Goal: Task Accomplishment & Management: Complete application form

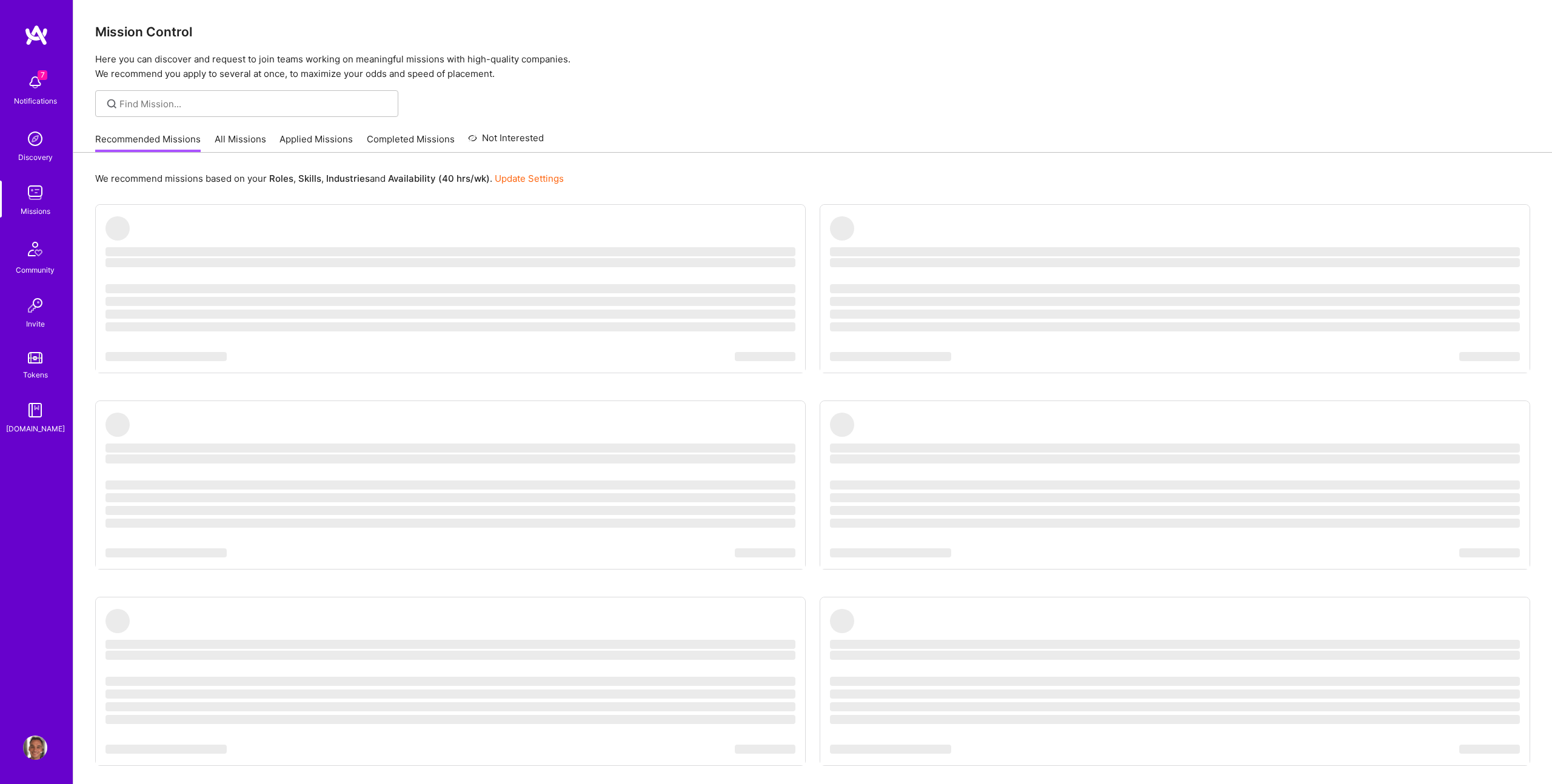
click at [27, 88] on img at bounding box center [36, 83] width 24 height 24
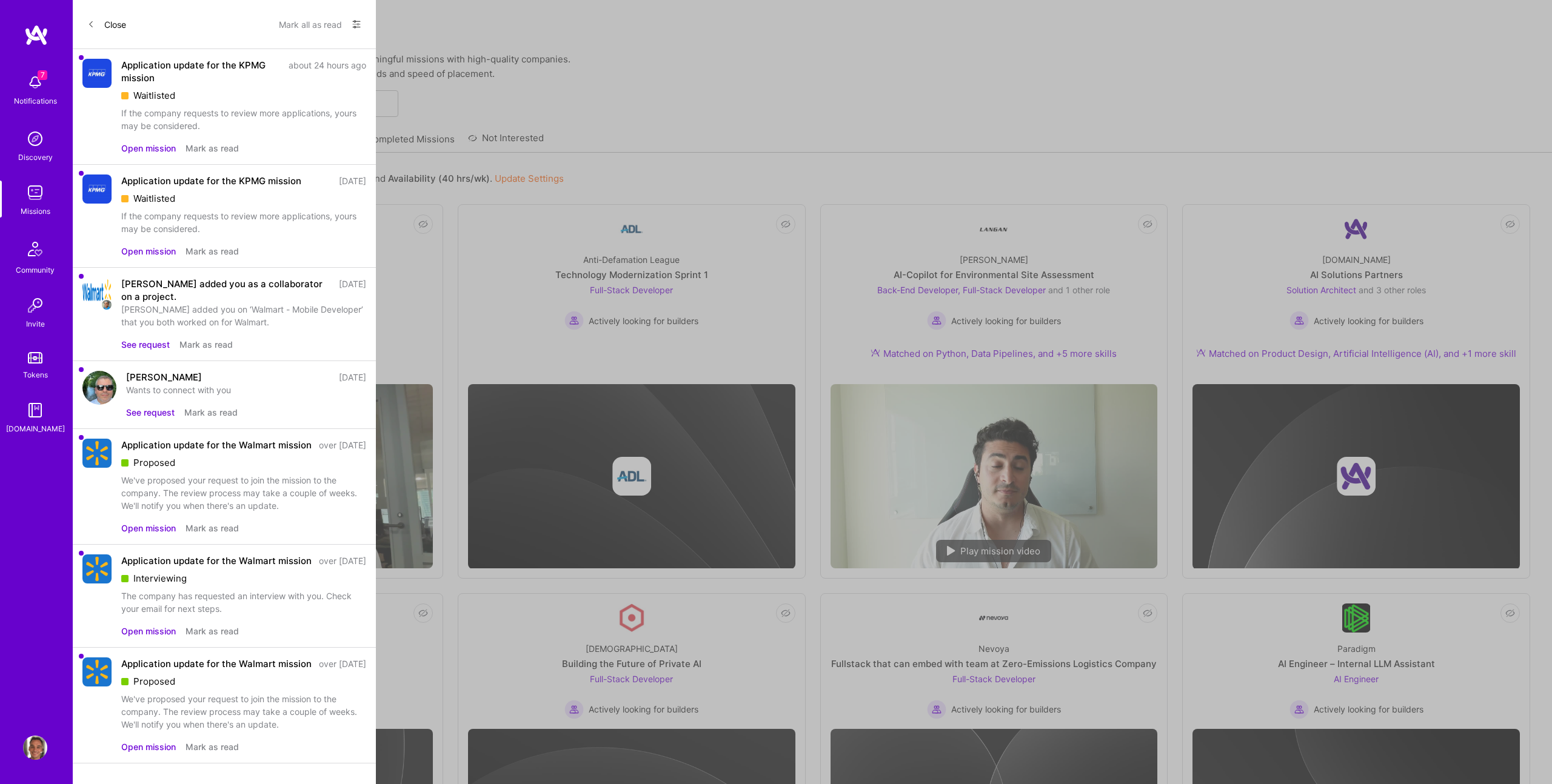
click at [275, 121] on div "If the company requests to review more applications, yours may be considered." at bounding box center [243, 119] width 245 height 25
click at [300, 25] on button "Mark all as read" at bounding box center [310, 24] width 63 height 20
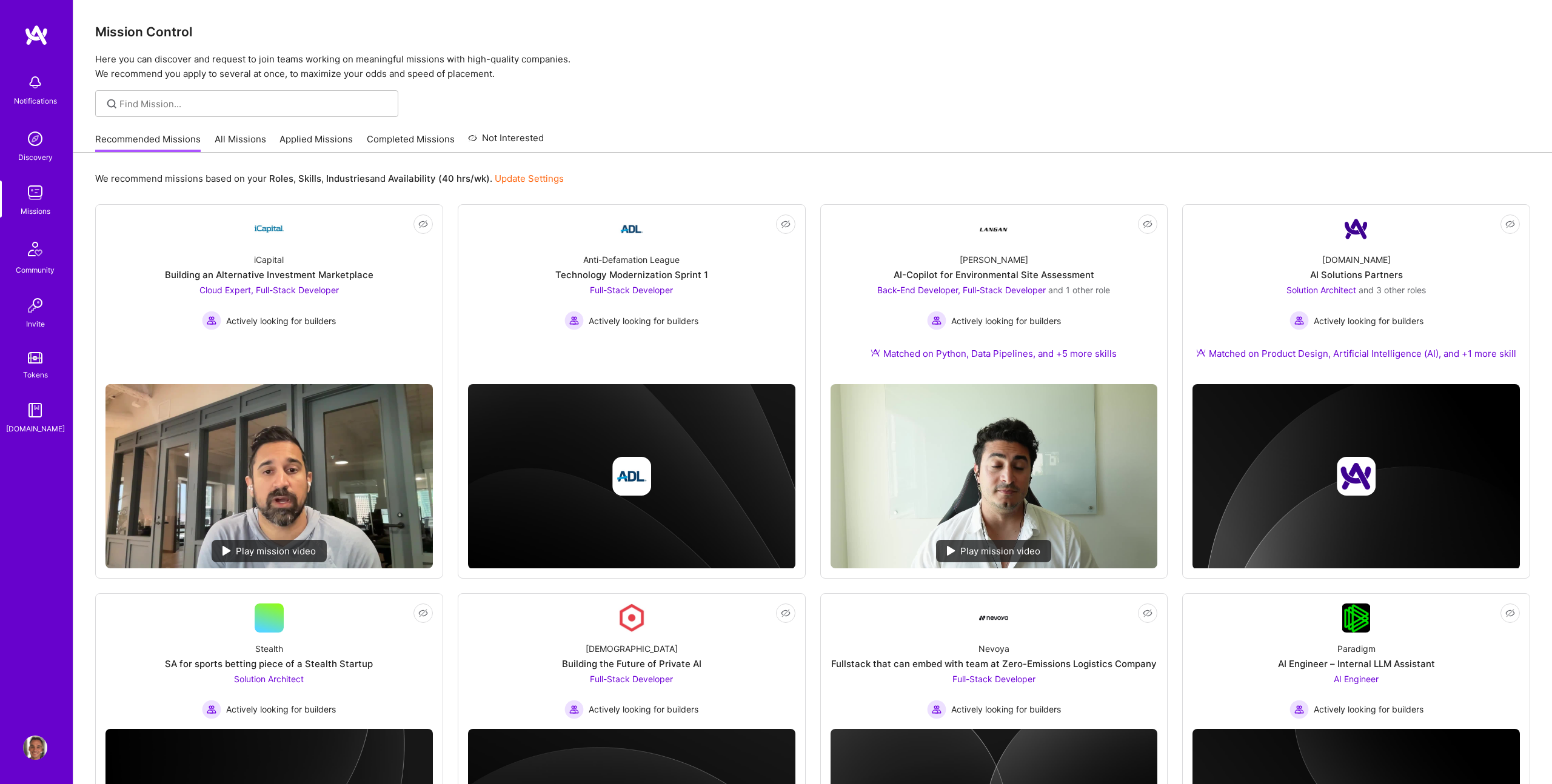
click at [643, 100] on div "Notifications Discovery Missions Community Invite Tokens [DOMAIN_NAME] Profile …" at bounding box center [776, 667] width 1552 height 1334
click at [1360, 275] on div "AI Solutions Partners" at bounding box center [1356, 275] width 93 height 13
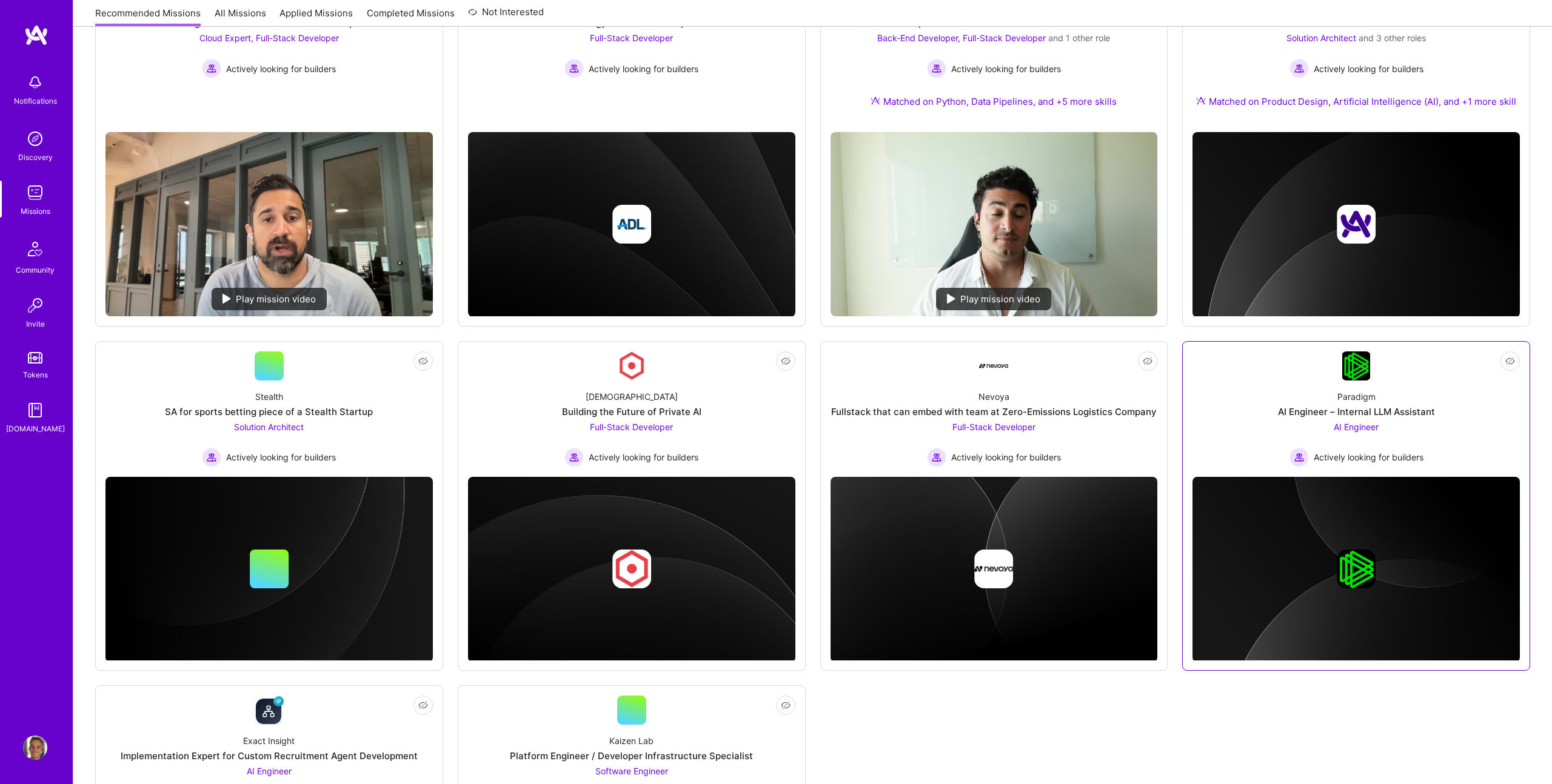
scroll to position [253, 0]
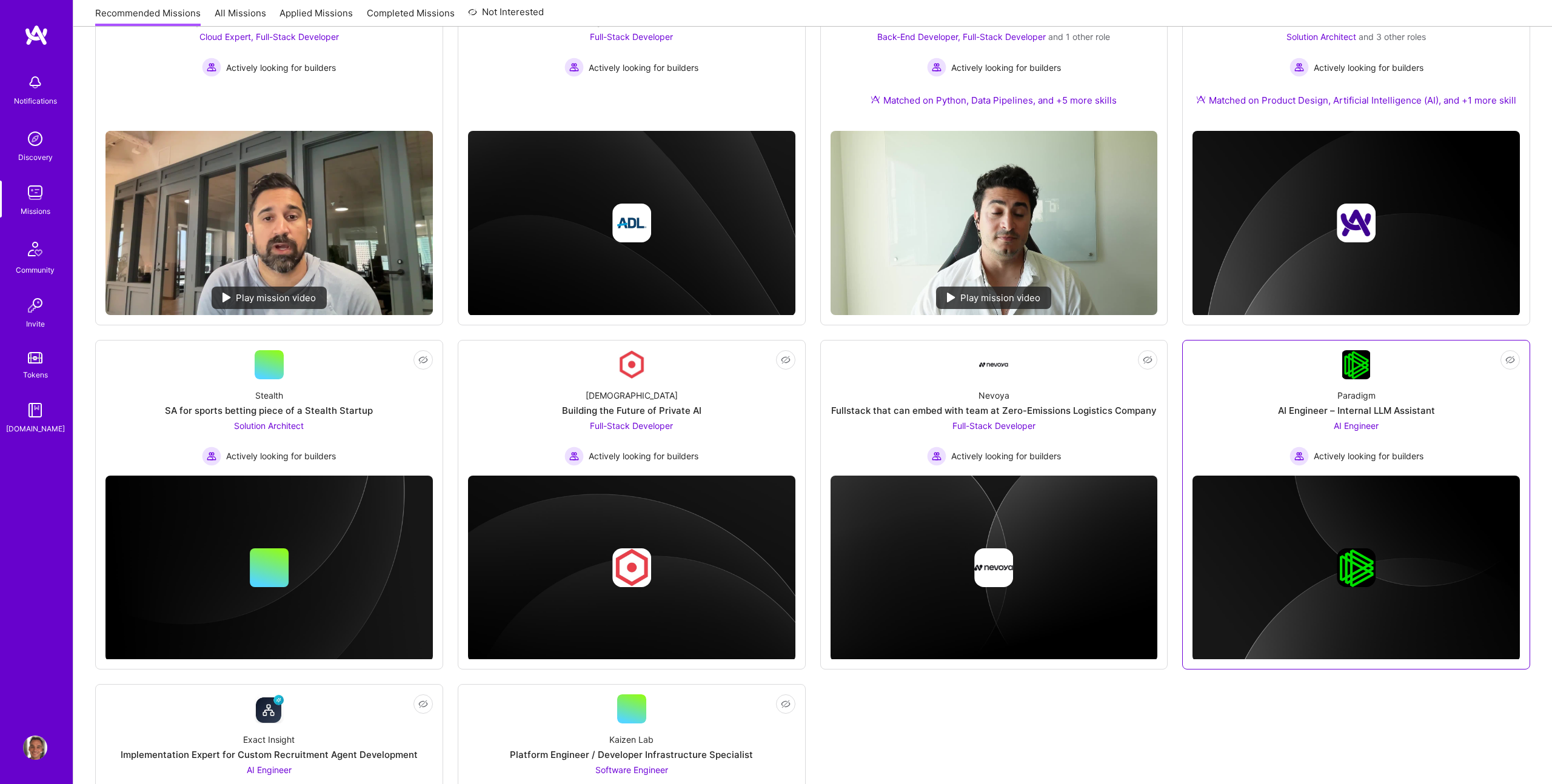
click at [1300, 410] on div "AI Engineer – Internal LLM Assistant" at bounding box center [1356, 411] width 157 height 13
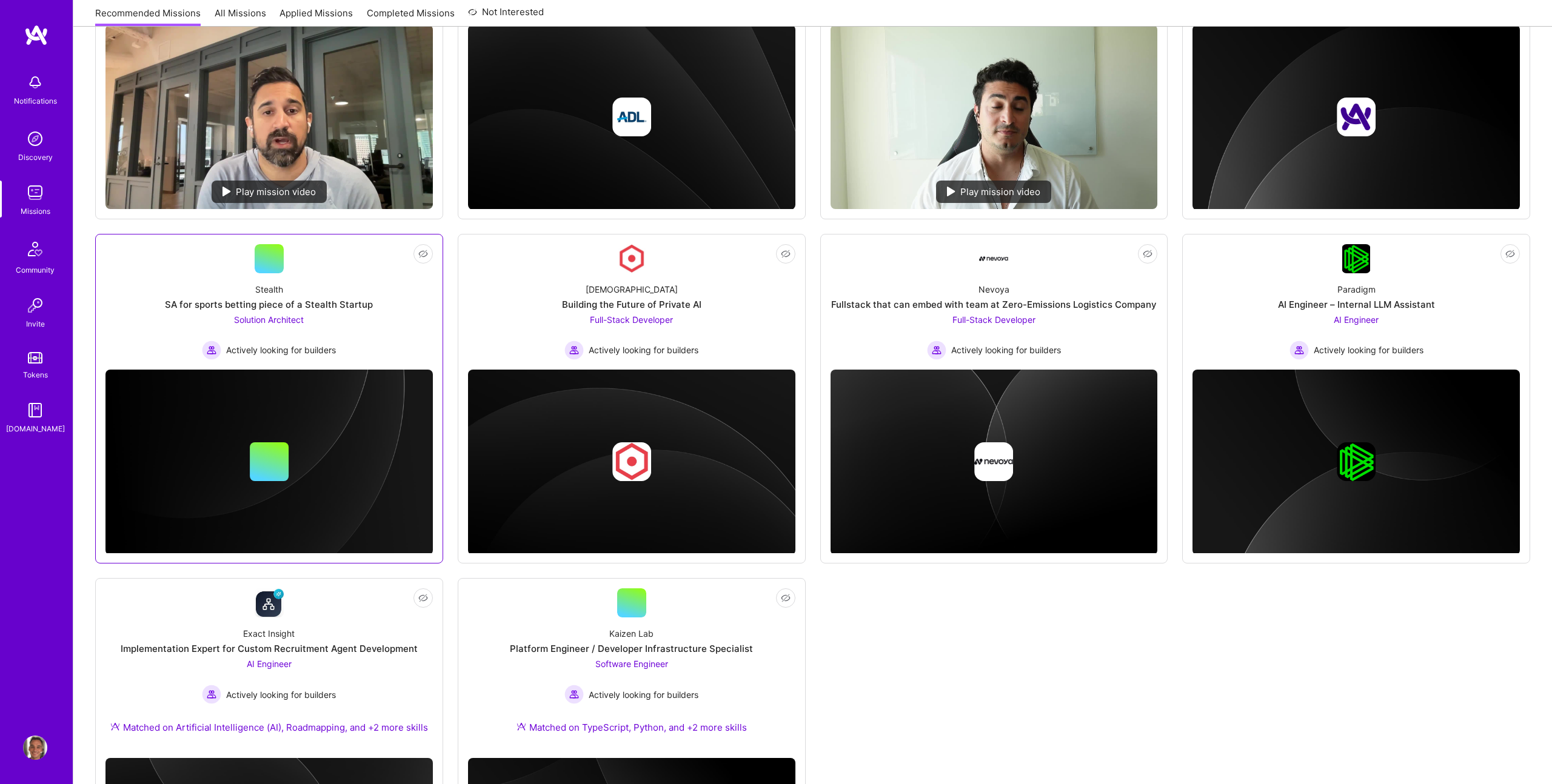
scroll to position [0, 0]
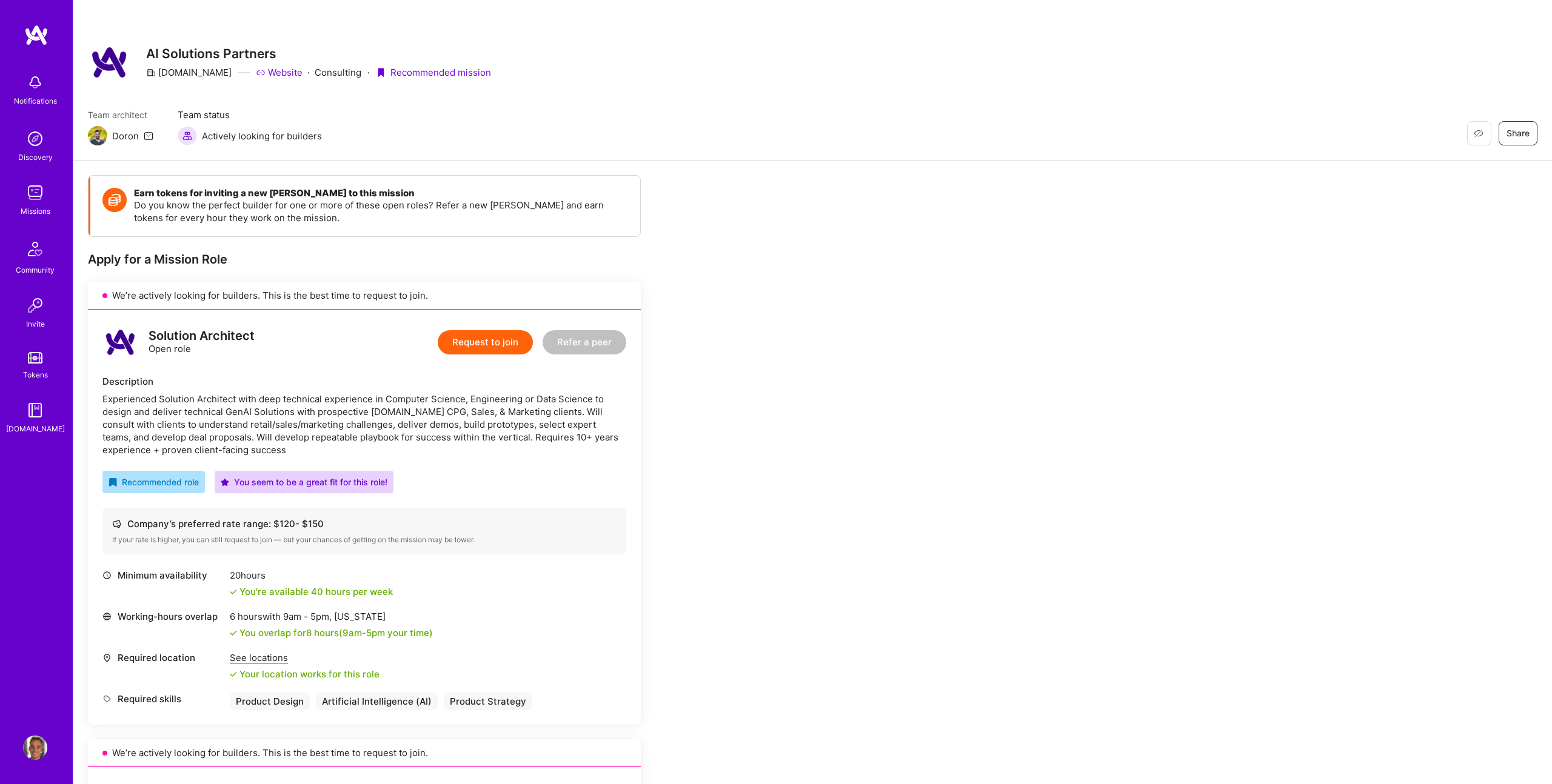
scroll to position [3, 0]
click at [497, 337] on button "Request to join" at bounding box center [484, 341] width 95 height 24
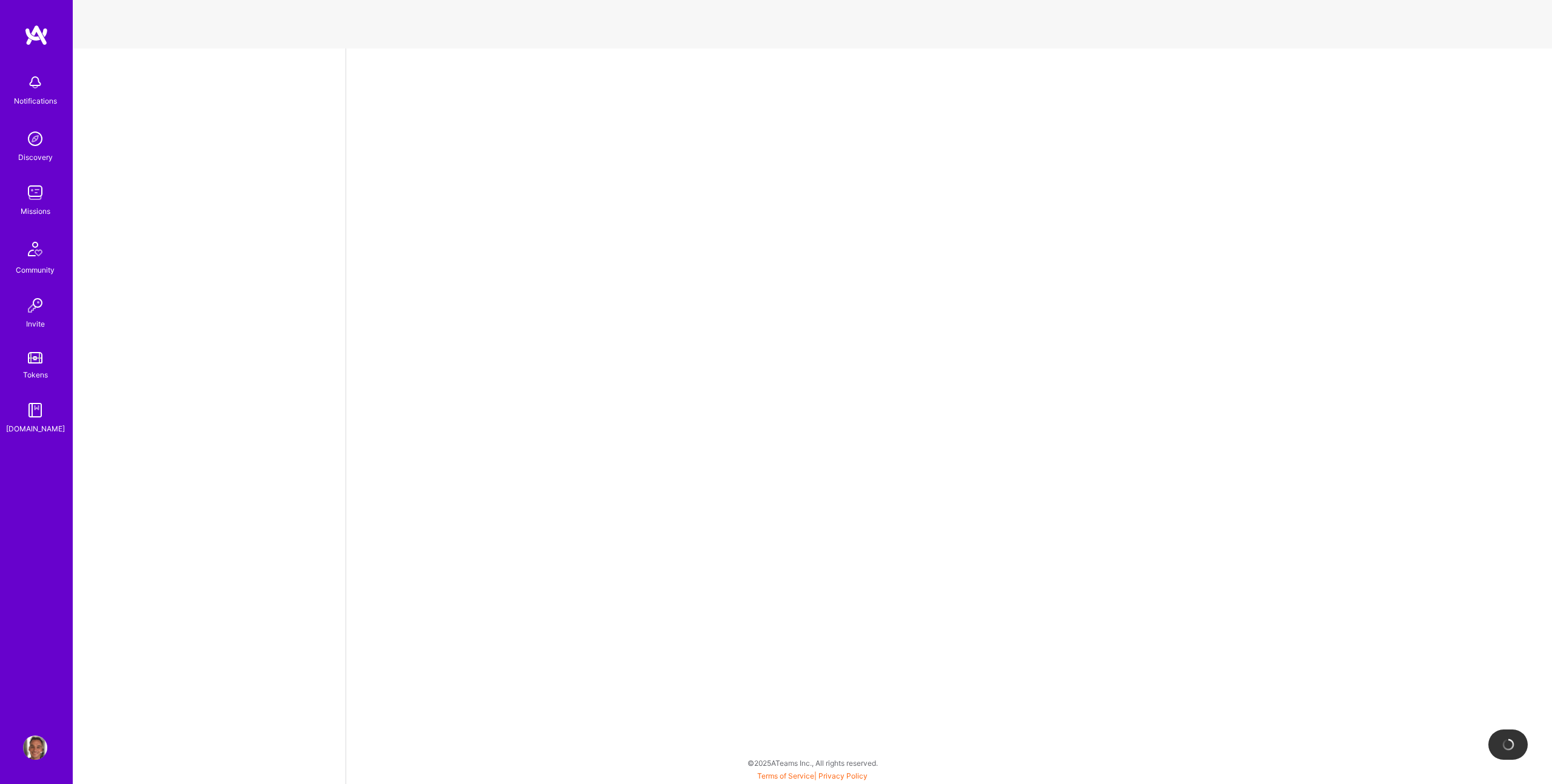
select select "US"
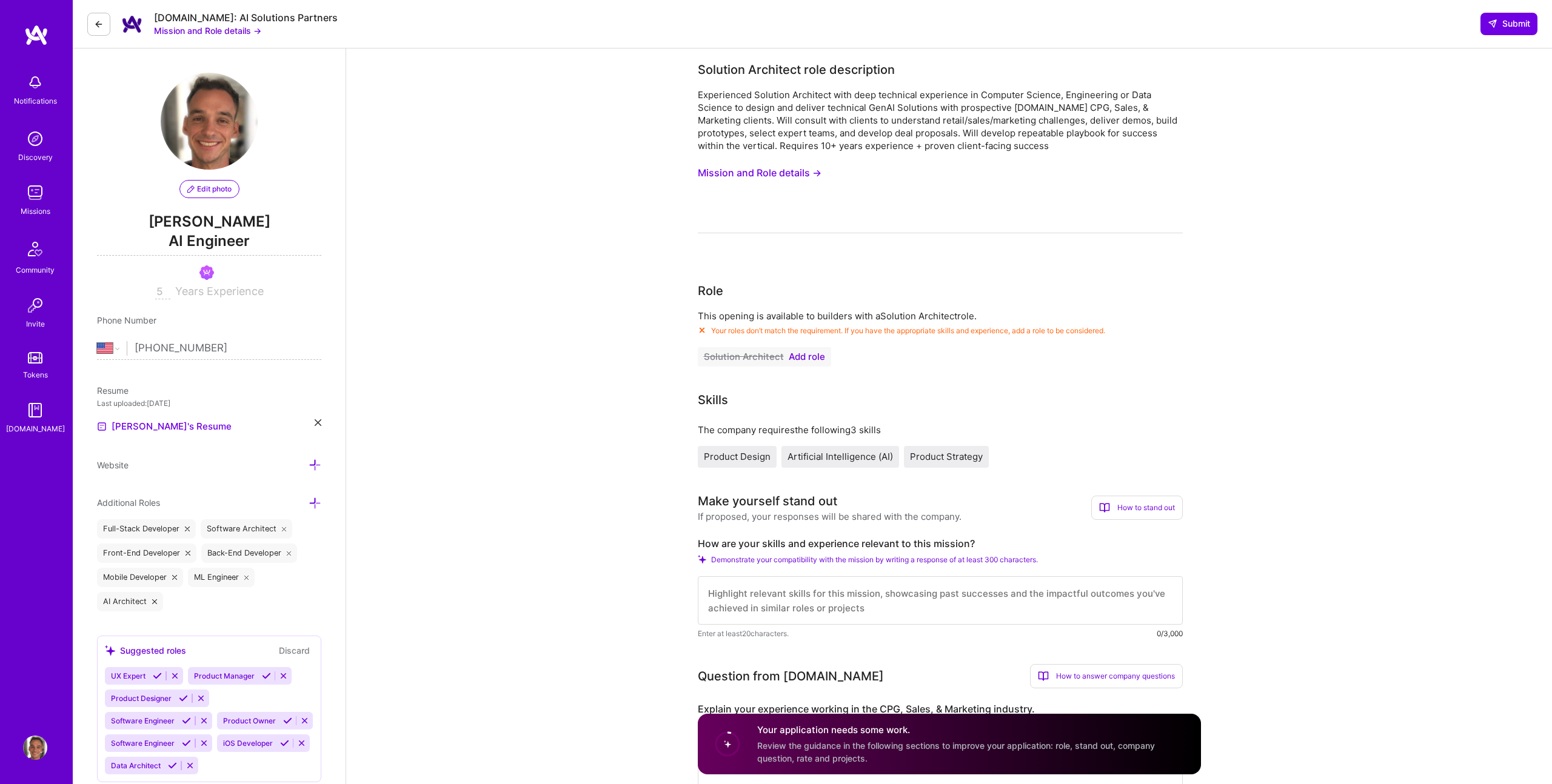
click at [799, 354] on span "Add role" at bounding box center [806, 356] width 37 height 9
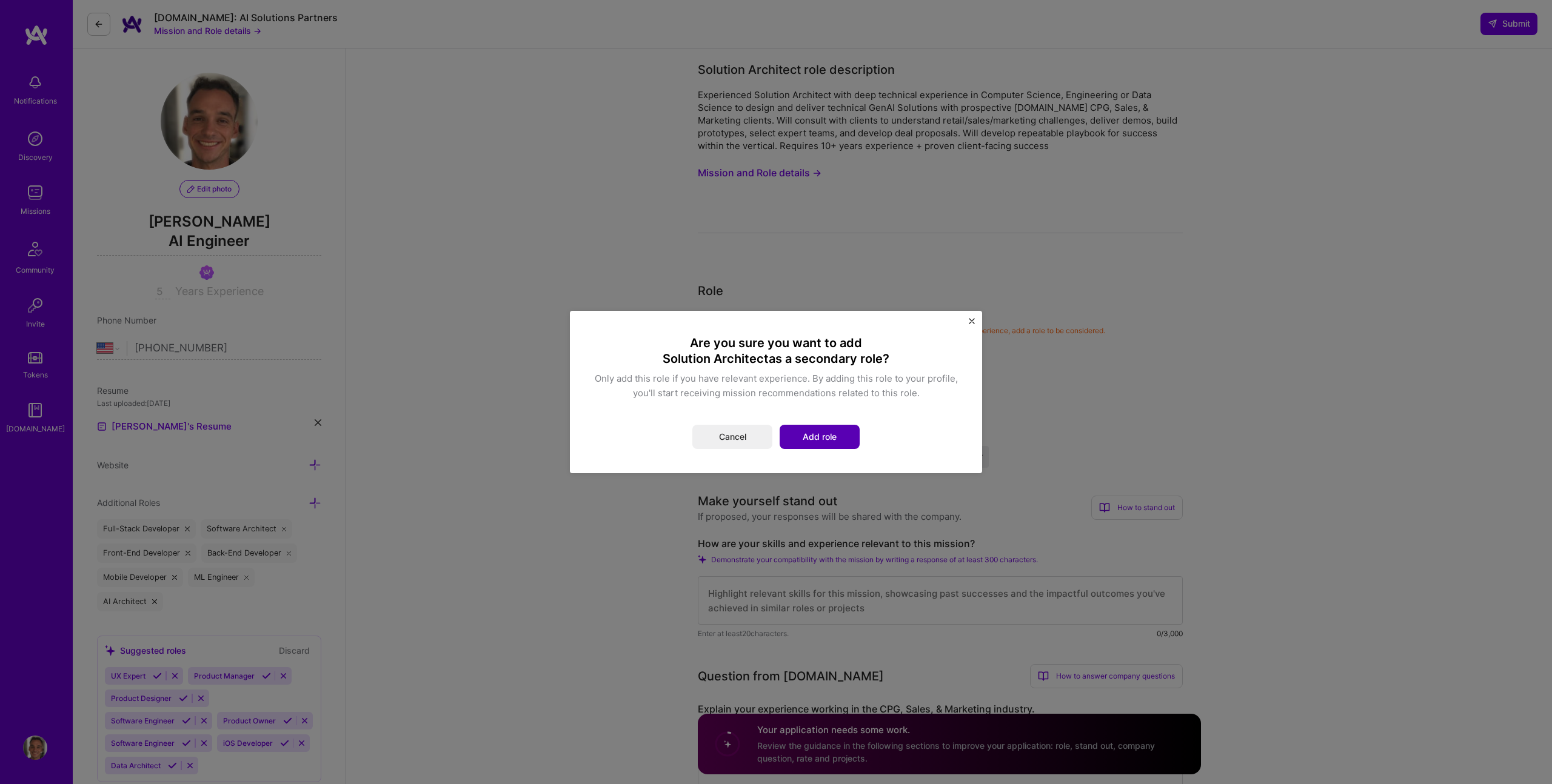
click at [809, 438] on button "Add role" at bounding box center [819, 437] width 80 height 24
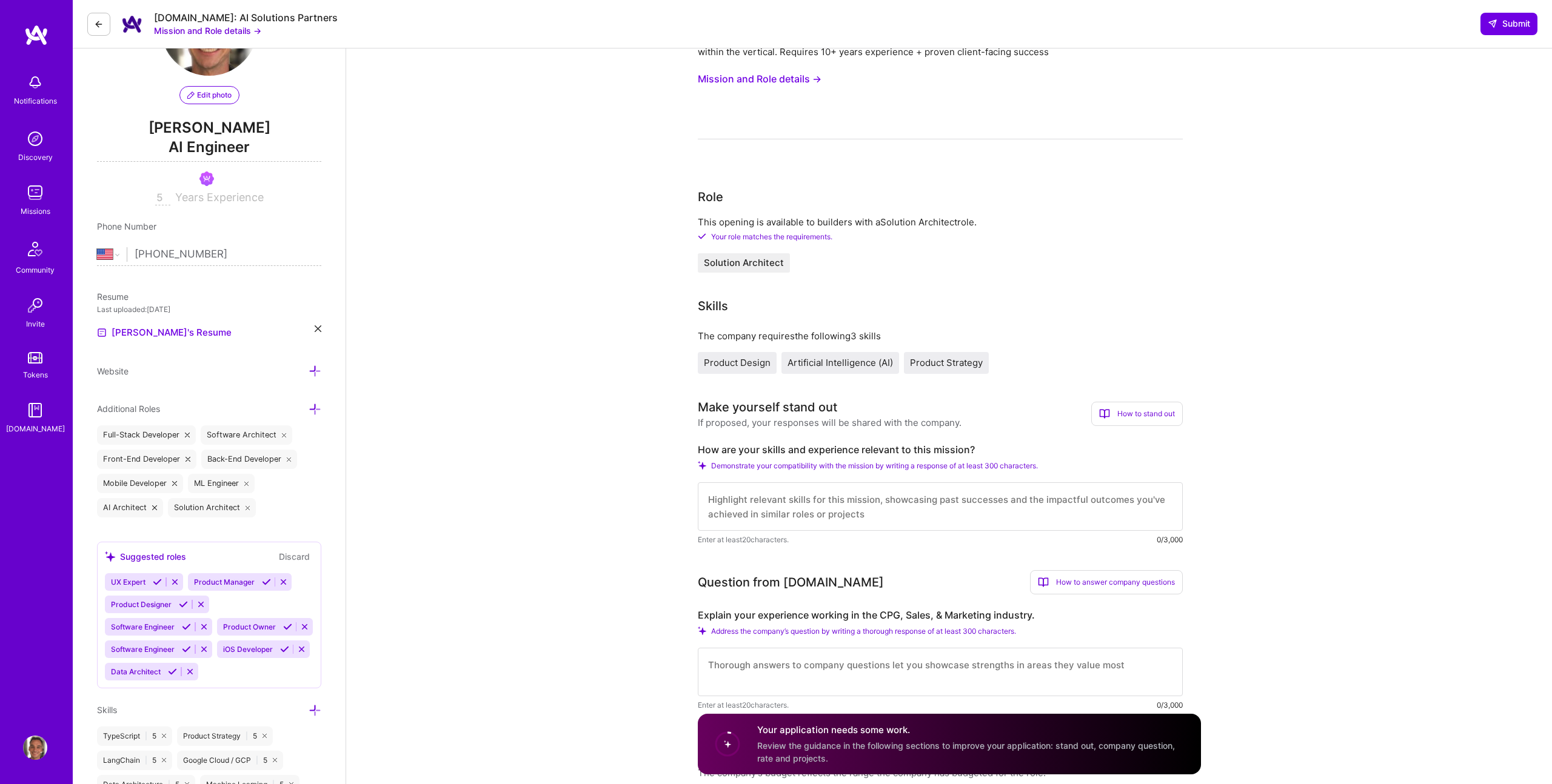
scroll to position [95, 0]
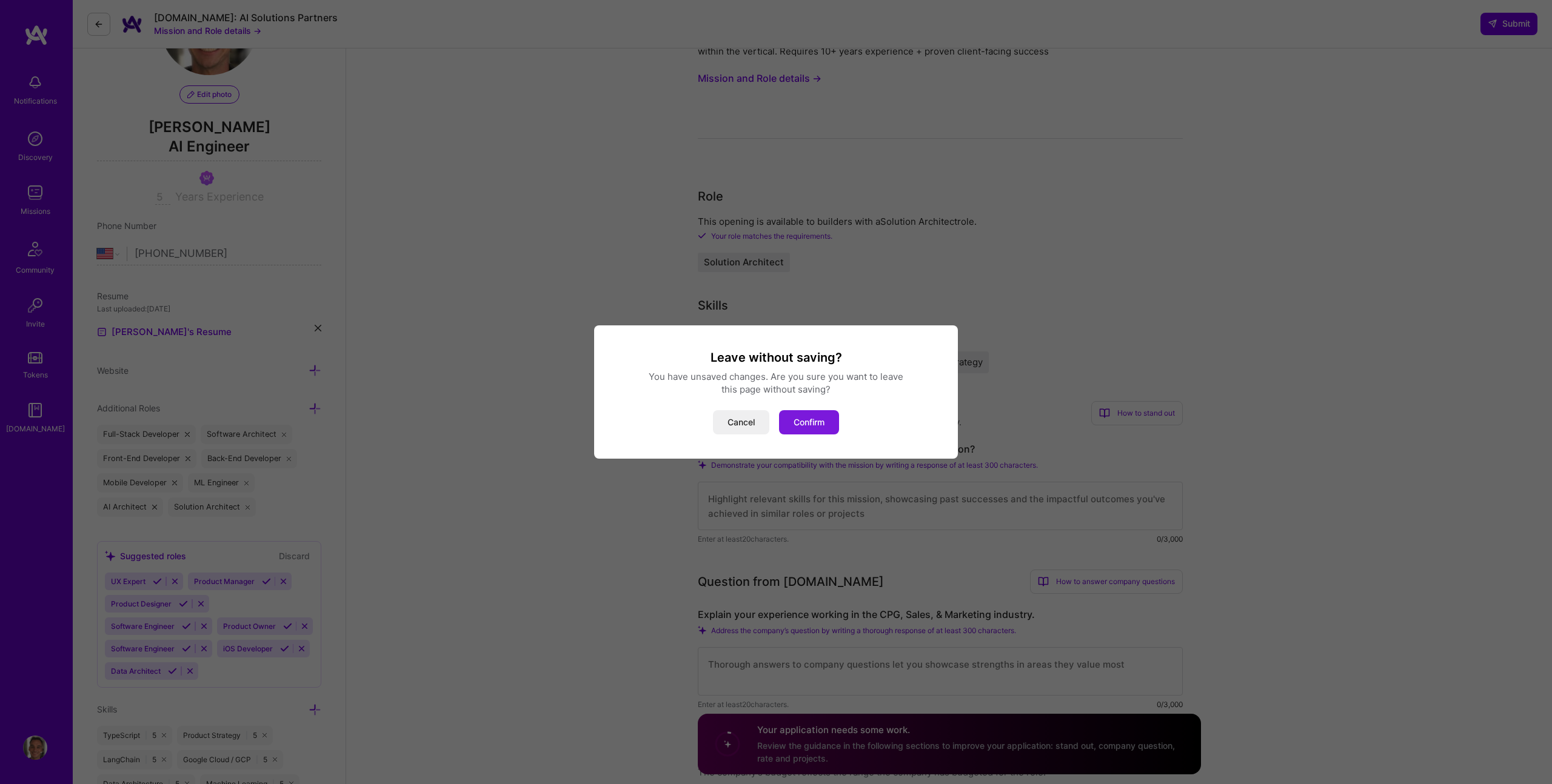
click at [800, 422] on button "Confirm" at bounding box center [809, 422] width 60 height 24
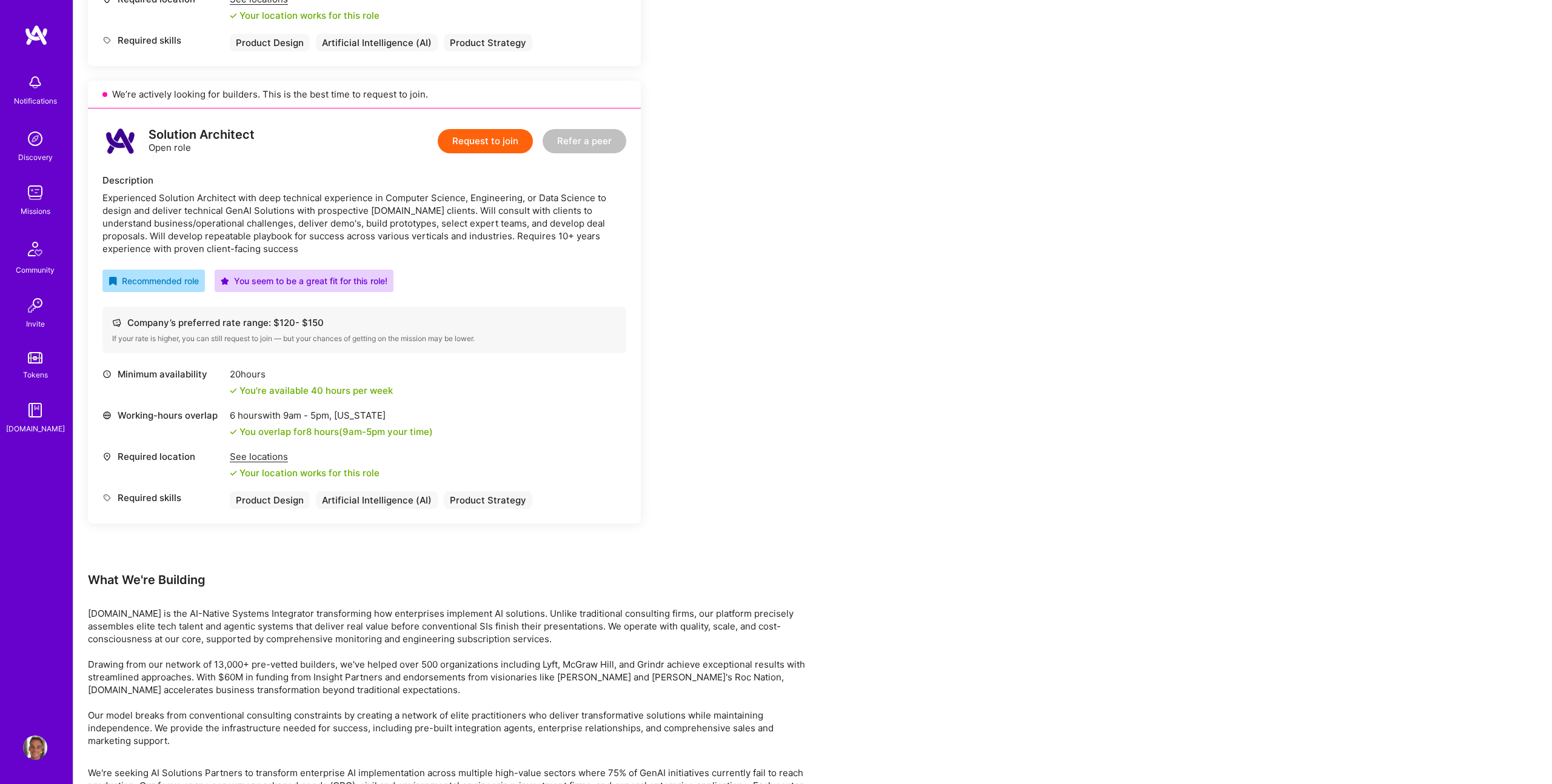
scroll to position [1575, 0]
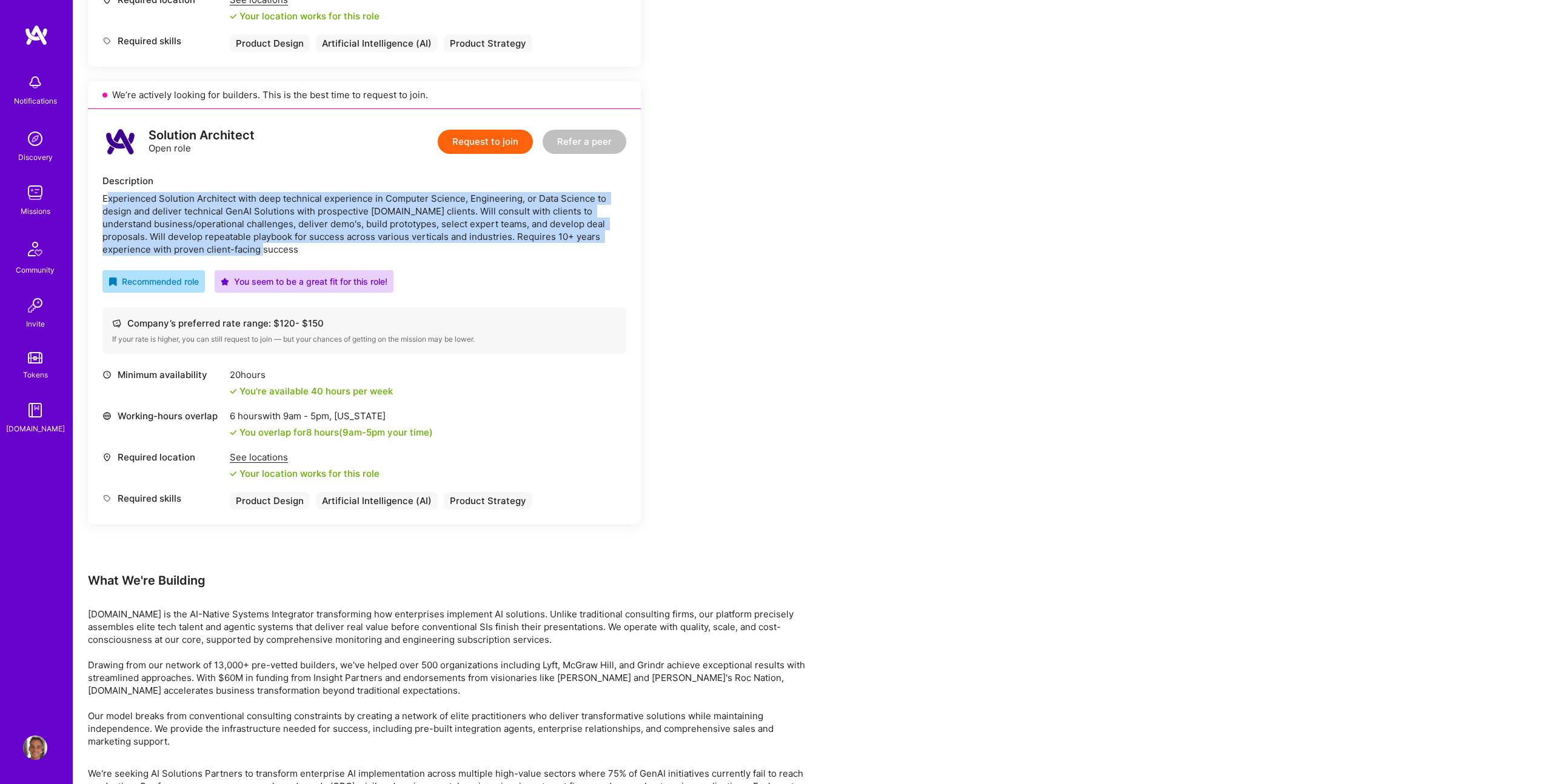
drag, startPoint x: 228, startPoint y: 252, endPoint x: 109, endPoint y: 194, distance: 132.4
click at [109, 194] on div "Experienced Solution Architect with deep technical experience in Computer Scien…" at bounding box center [364, 224] width 524 height 64
click at [336, 233] on div "Experienced Solution Architect with deep technical experience in Computer Scien…" at bounding box center [364, 224] width 524 height 64
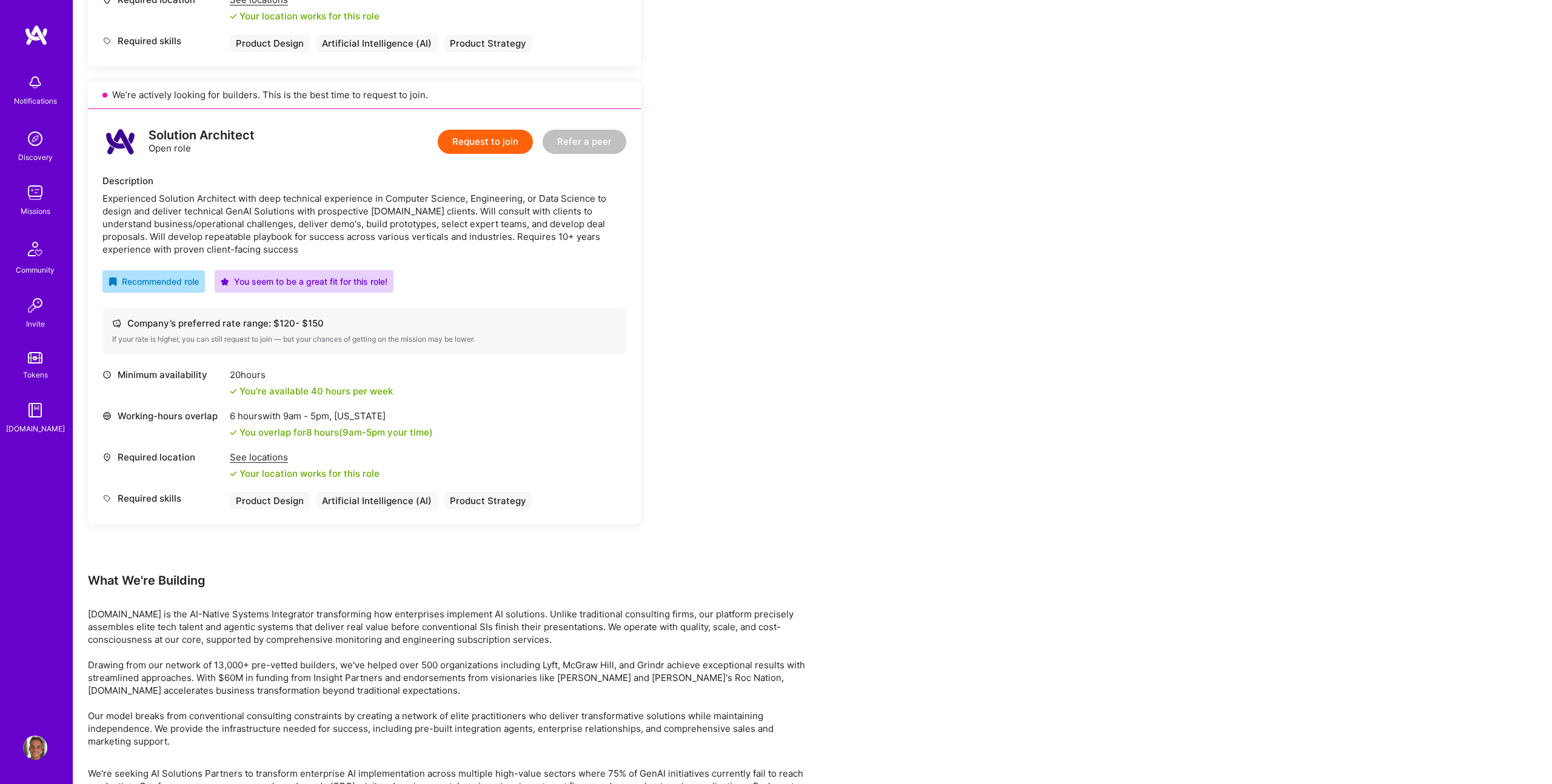
click at [473, 144] on button "Request to join" at bounding box center [484, 142] width 95 height 24
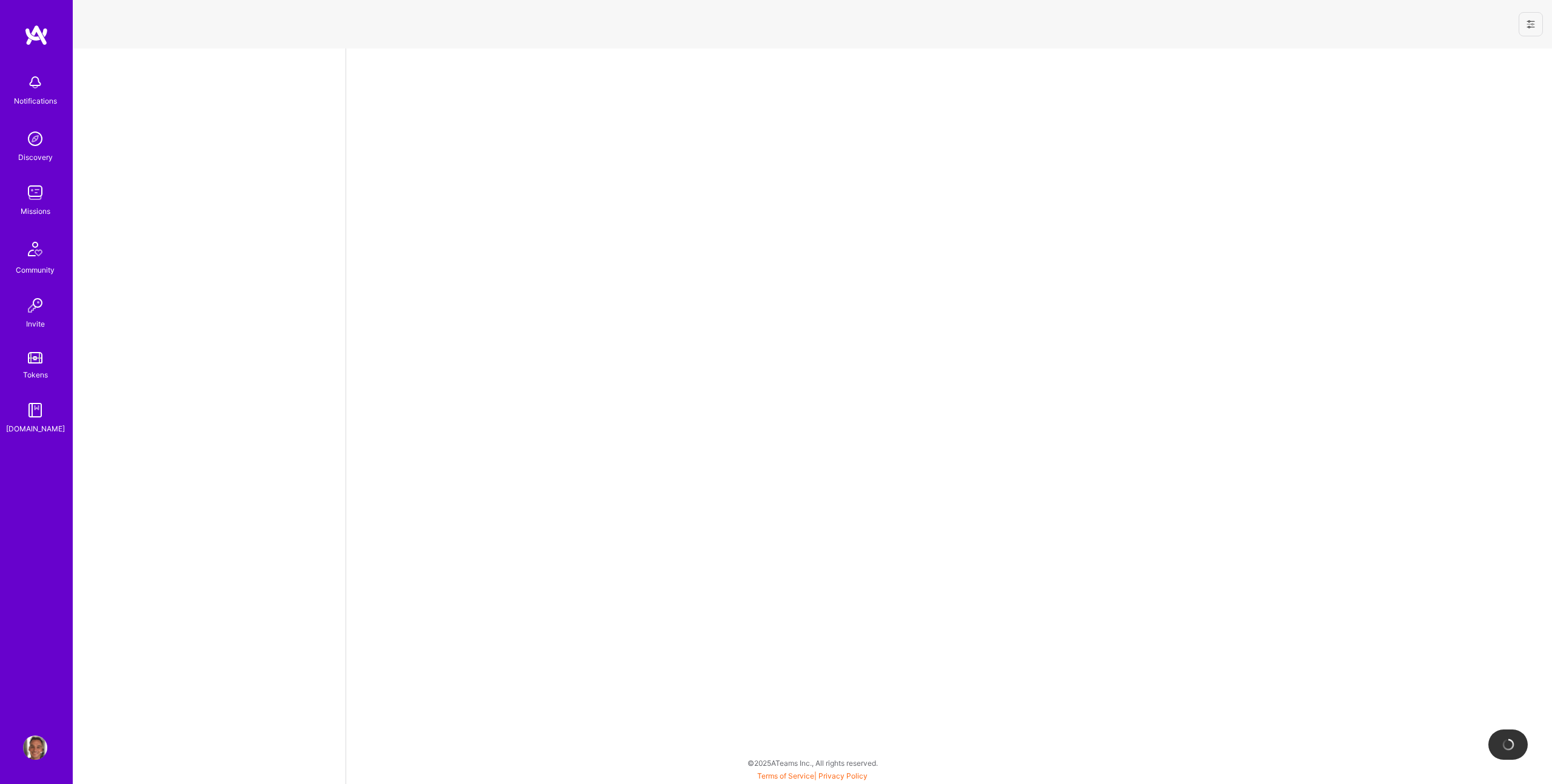
select select "US"
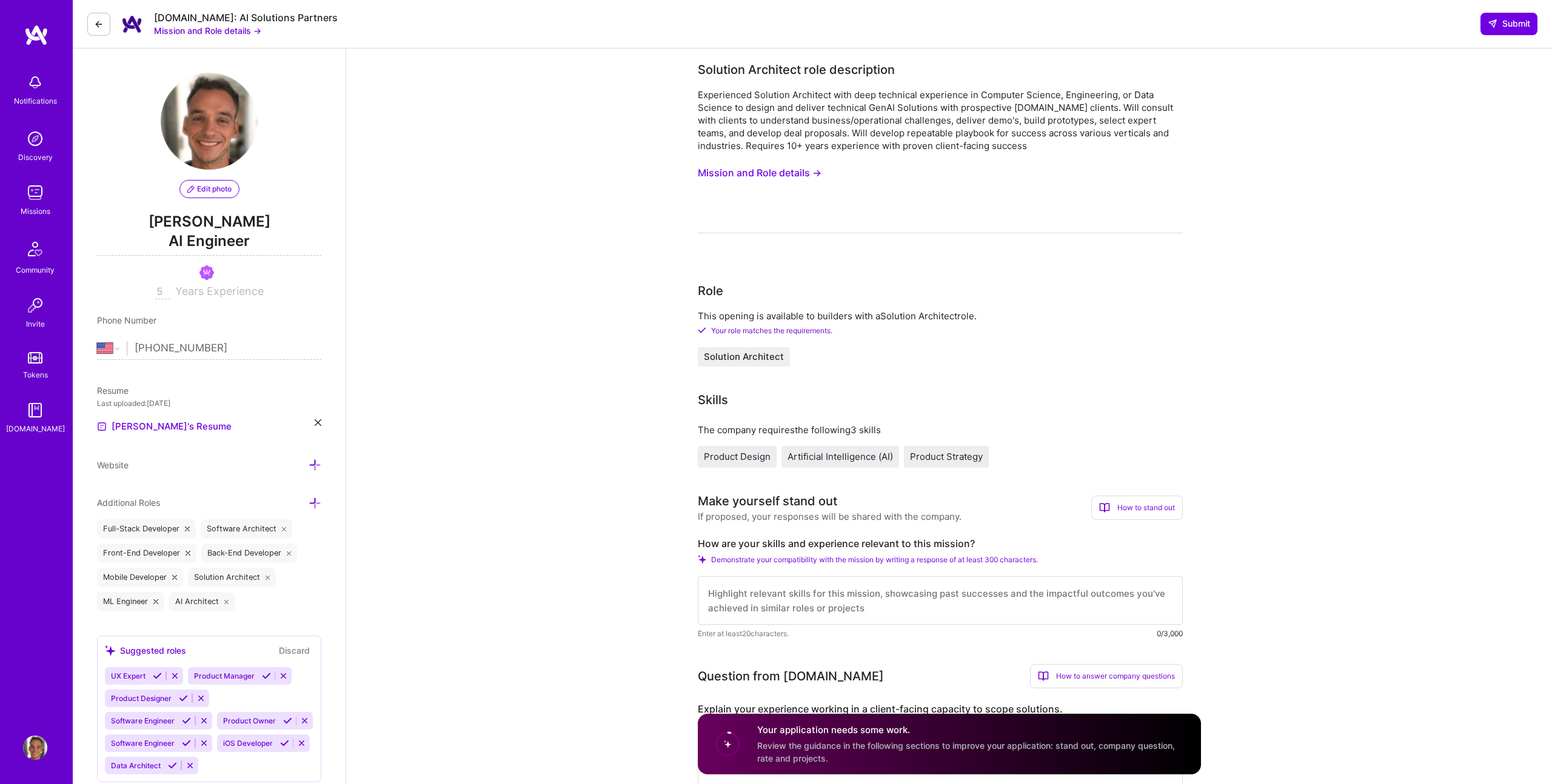
click at [171, 293] on div "5" at bounding box center [164, 292] width 20 height 13
drag, startPoint x: 163, startPoint y: 292, endPoint x: 137, endPoint y: 293, distance: 26.0
click at [137, 293] on div "5 Years Experience" at bounding box center [208, 293] width 224 height 15
click at [219, 289] on span "Years Experience" at bounding box center [220, 292] width 88 height 13
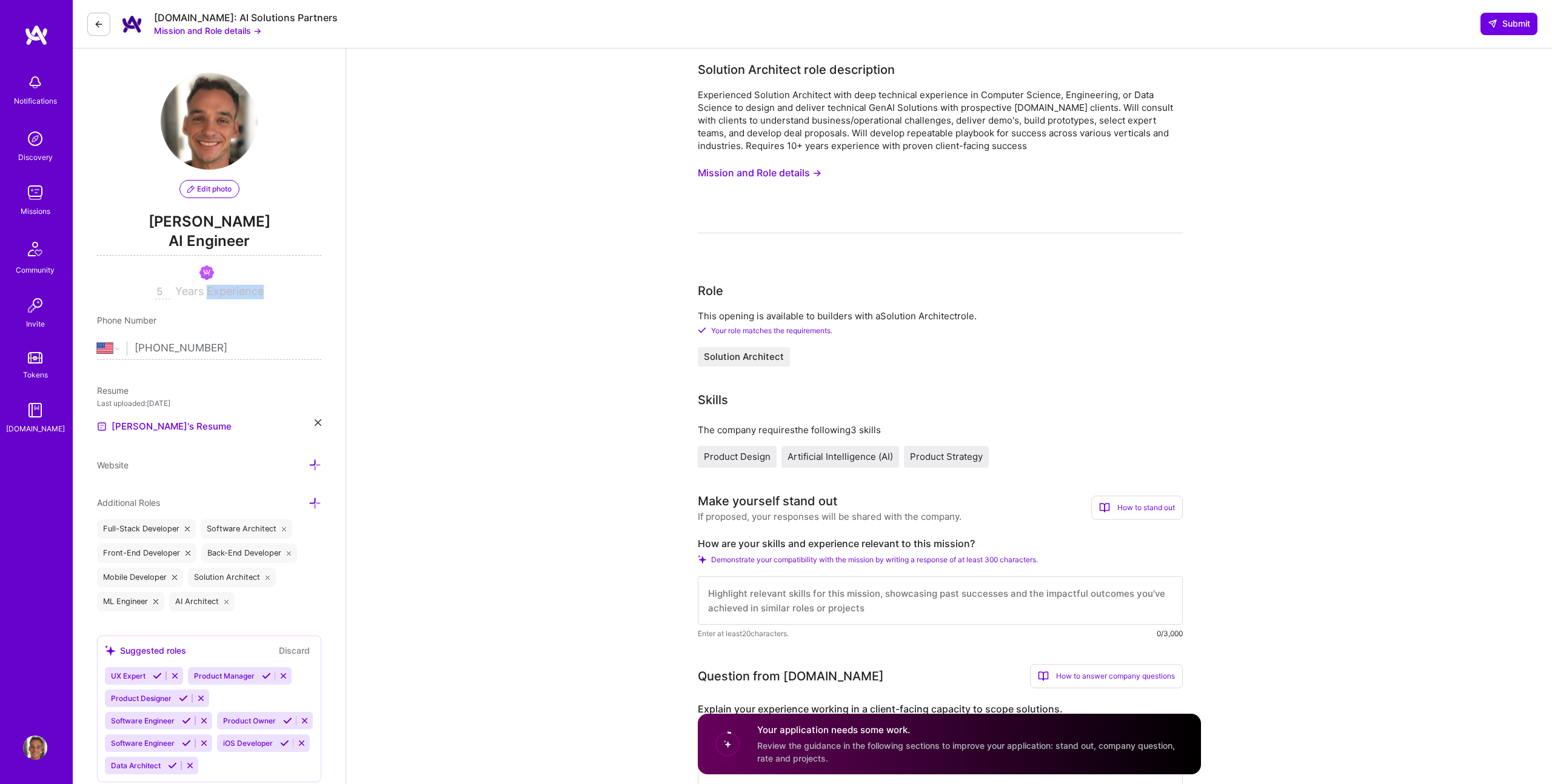
click at [219, 289] on span "Years Experience" at bounding box center [220, 292] width 88 height 13
click at [236, 292] on span "Years Experience" at bounding box center [220, 292] width 88 height 13
click at [211, 238] on span "AI Engineer" at bounding box center [208, 243] width 224 height 24
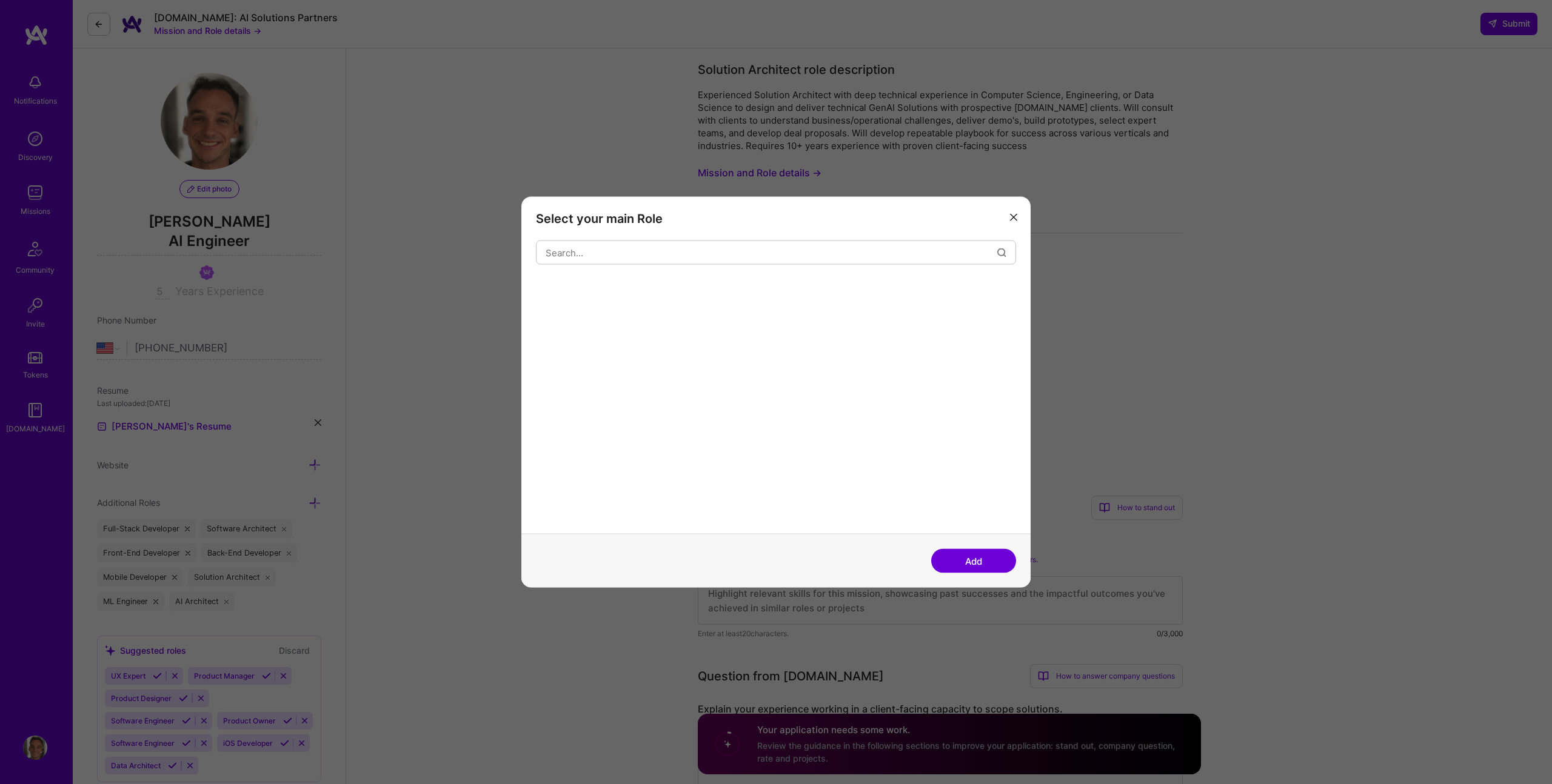
click at [211, 238] on div "Select your main Role Add" at bounding box center [776, 392] width 1552 height 784
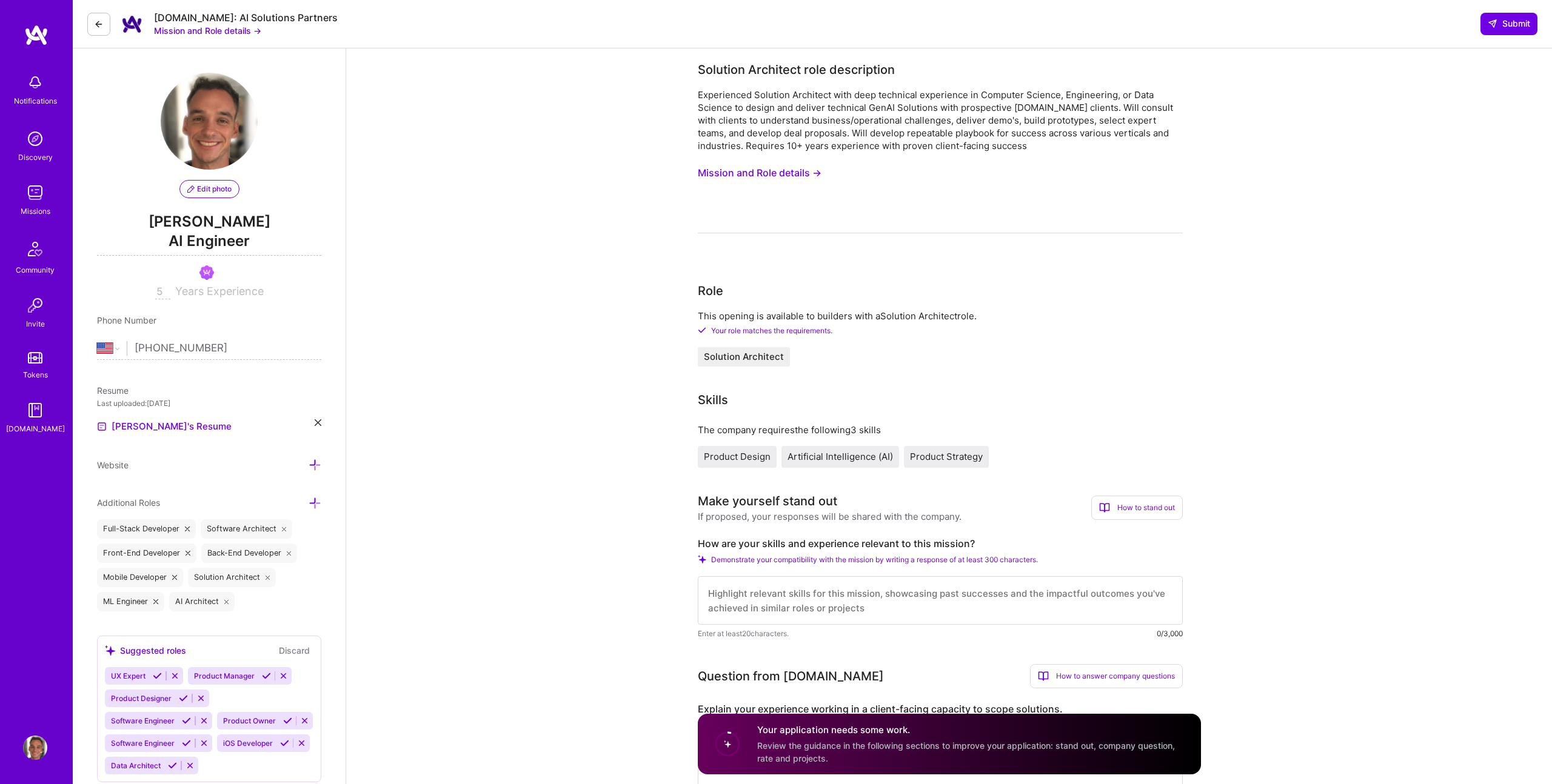
click at [212, 238] on span "AI Engineer" at bounding box center [208, 243] width 224 height 24
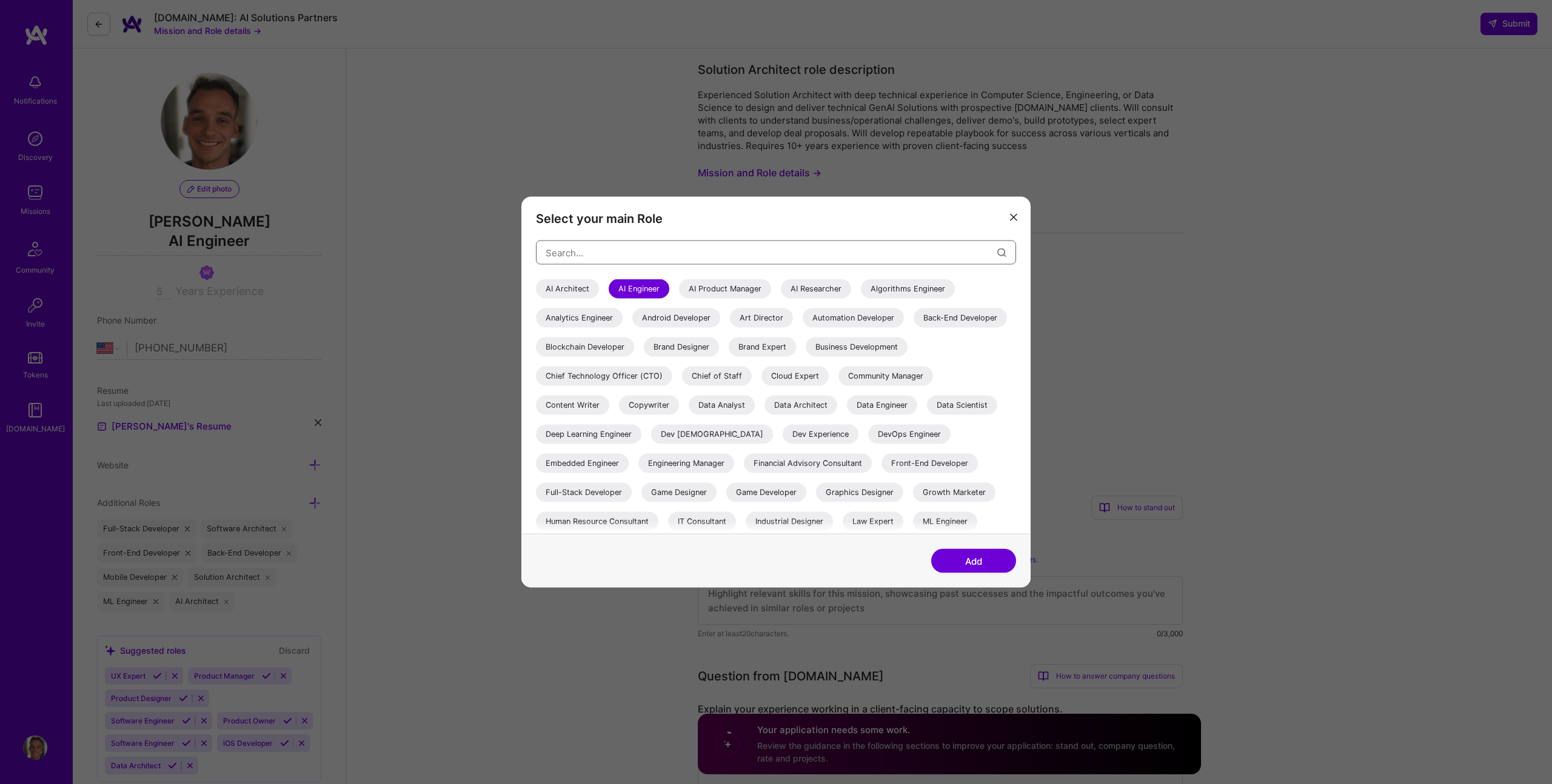
click at [614, 246] on input "modal" at bounding box center [770, 252] width 451 height 31
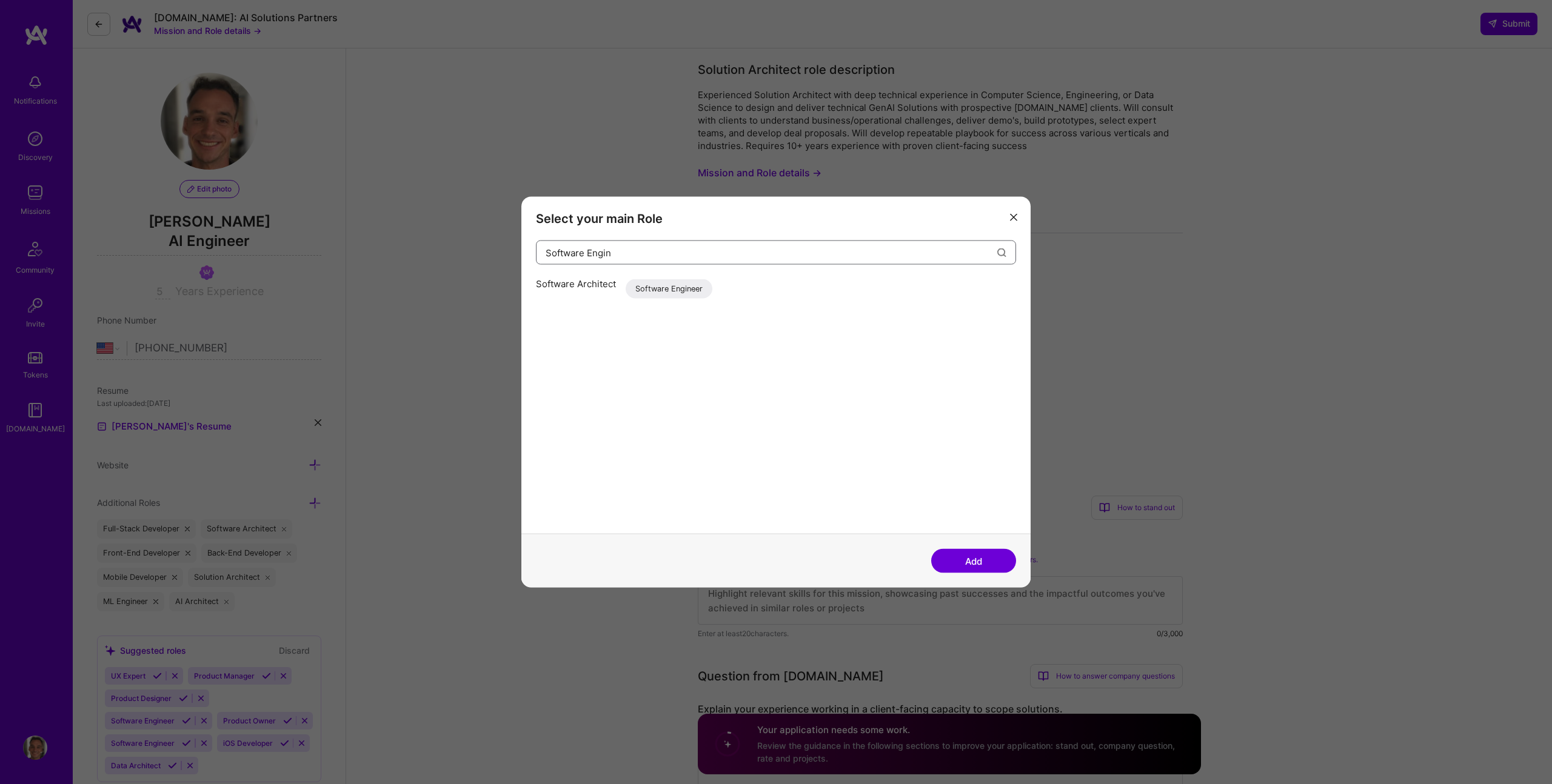
type input "Software Engin"
click at [687, 291] on div "Software Architect Software Engineer" at bounding box center [776, 292] width 480 height 24
click at [581, 288] on div "Software Engineer" at bounding box center [579, 289] width 86 height 20
click at [980, 559] on button "Add" at bounding box center [973, 561] width 84 height 24
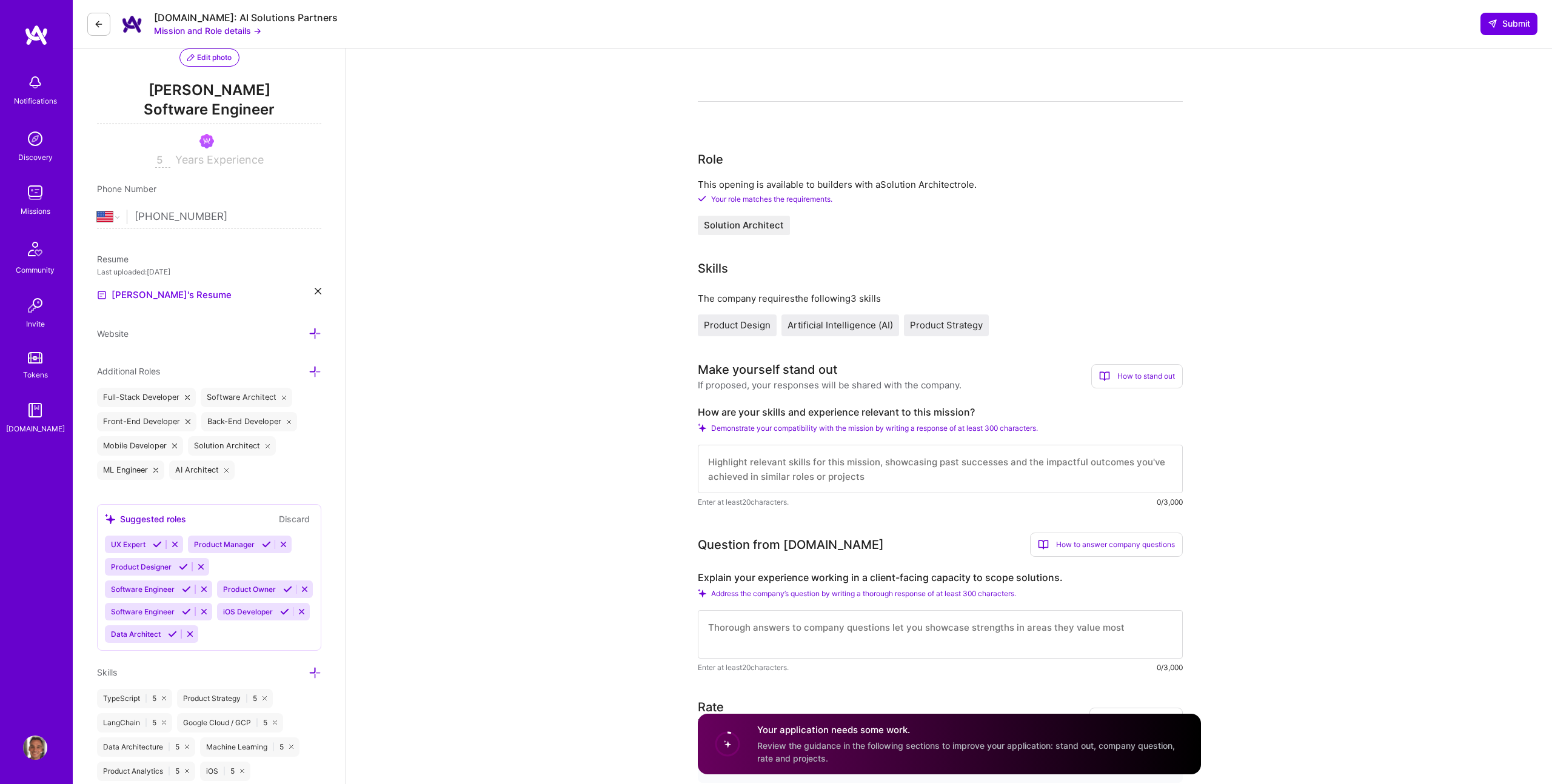
scroll to position [136, 0]
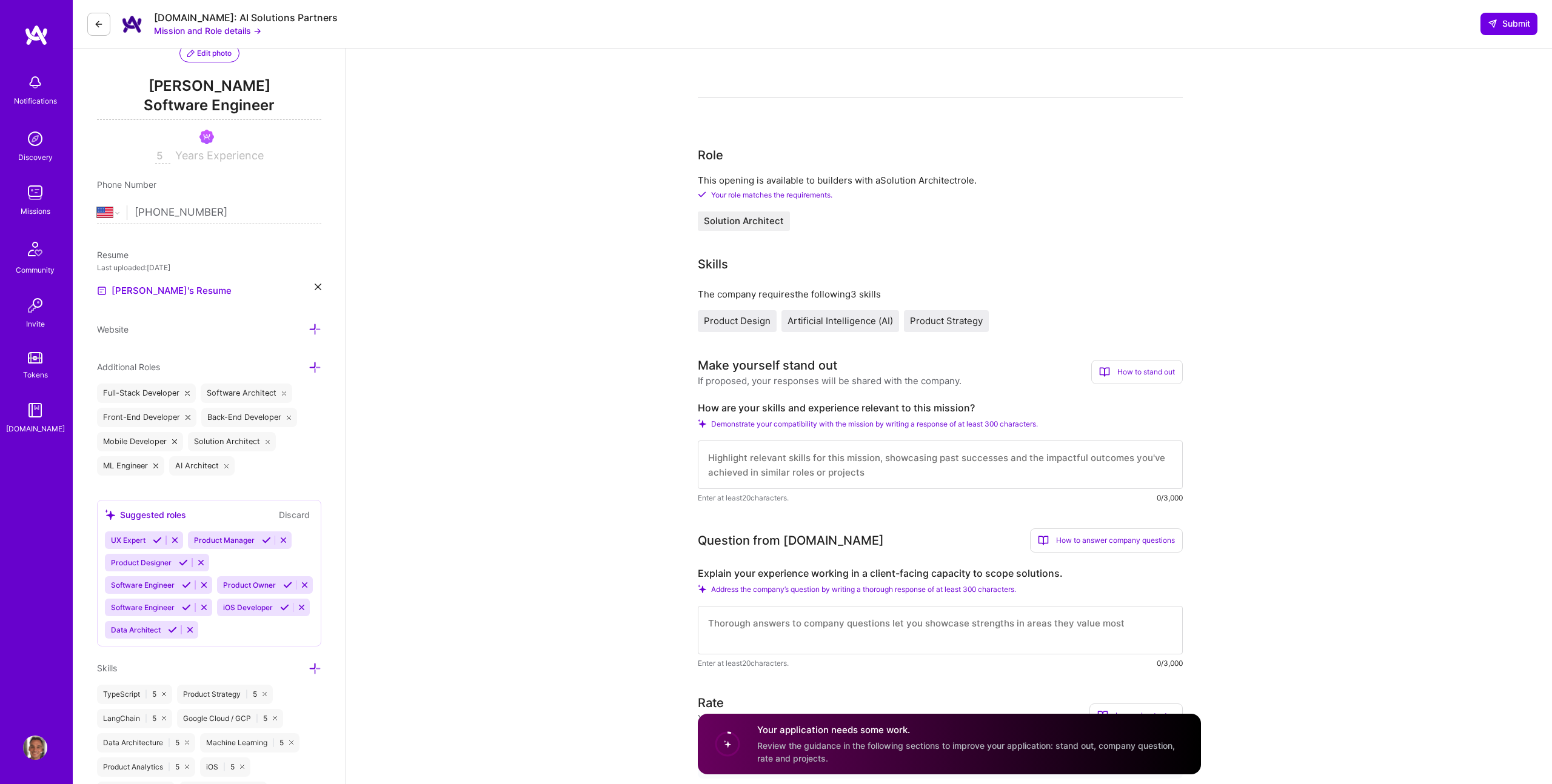
click at [831, 567] on label "Explain your experience working in a client-facing capacity to scope solutions." at bounding box center [939, 574] width 485 height 13
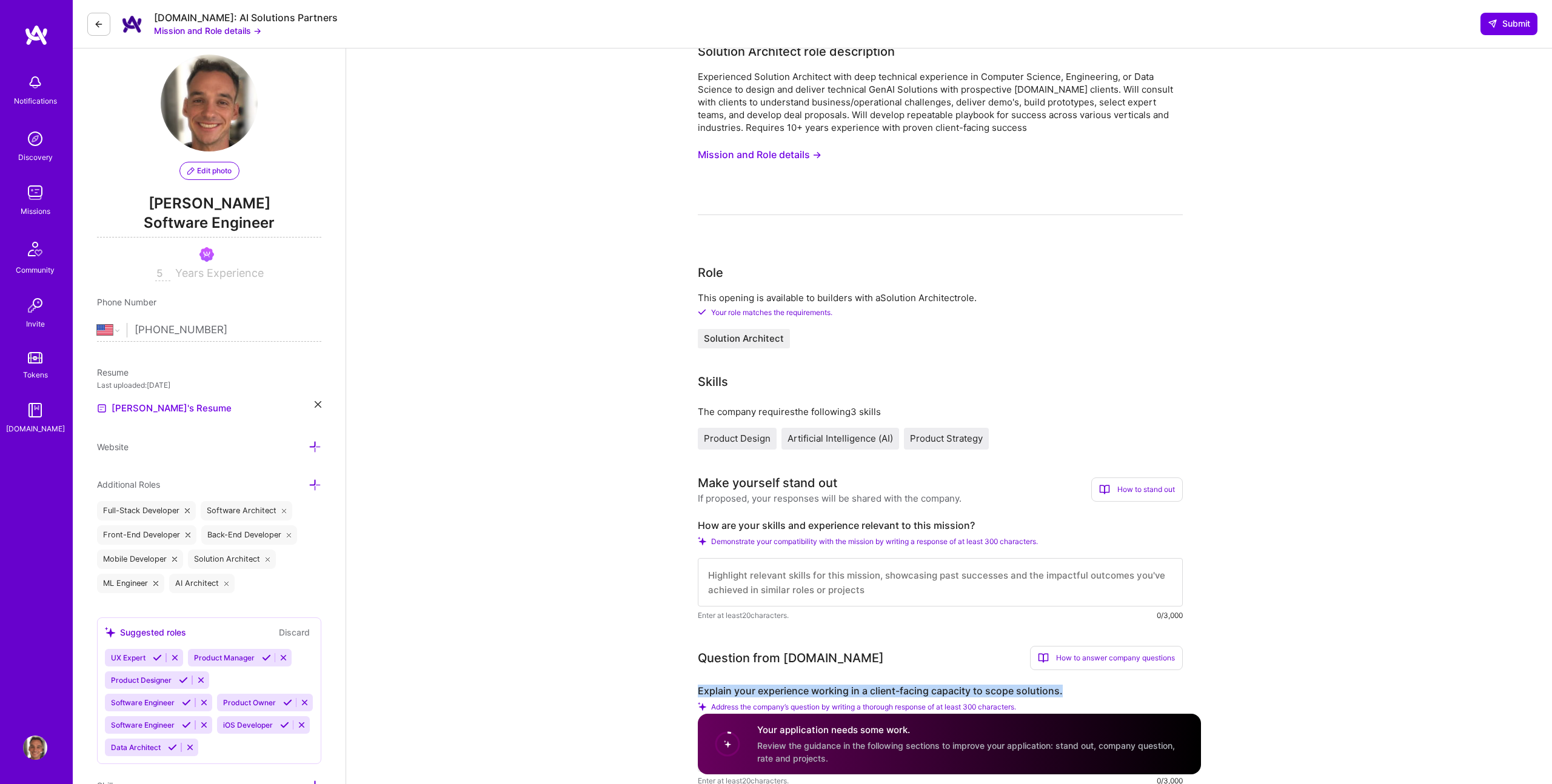
scroll to position [0, 0]
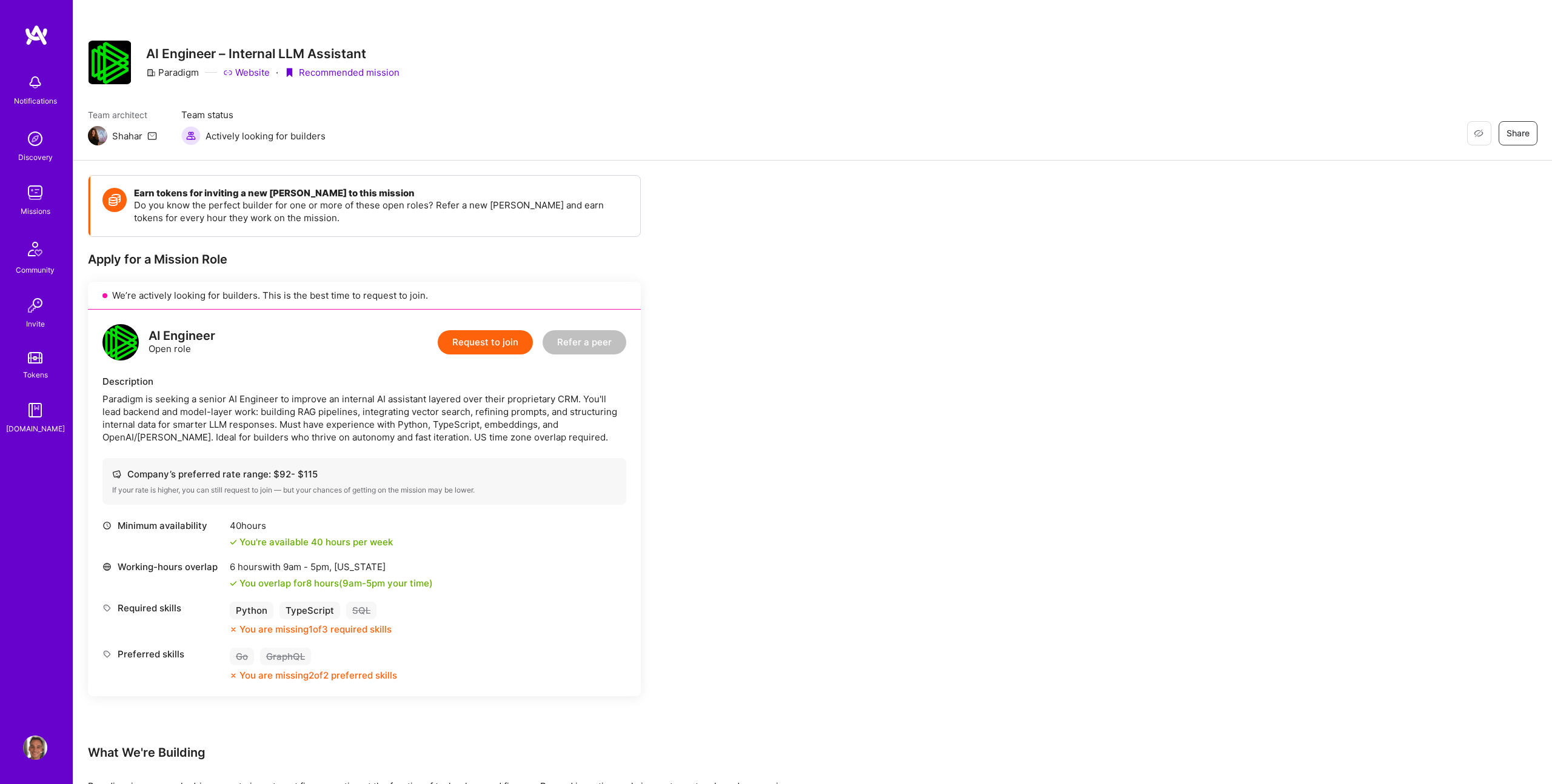
scroll to position [3, 0]
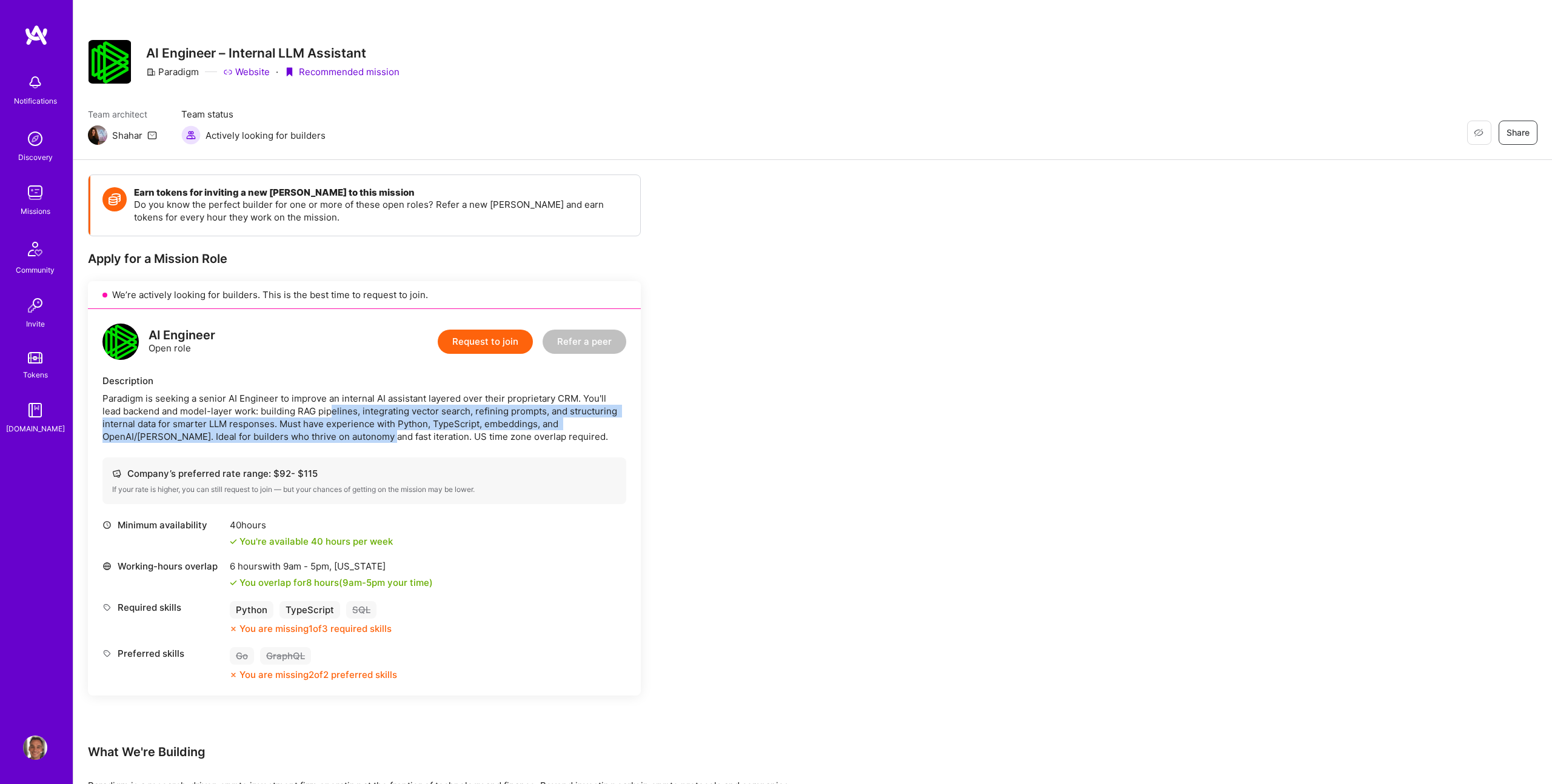
drag, startPoint x: 314, startPoint y: 406, endPoint x: 385, endPoint y: 430, distance: 74.9
click at [385, 430] on div "Paradigm is seeking a senior AI Engineer to improve an internal AI assistant la…" at bounding box center [364, 417] width 524 height 51
click at [386, 430] on div "Paradigm is seeking a senior AI Engineer to improve an internal AI assistant la…" at bounding box center [364, 417] width 524 height 51
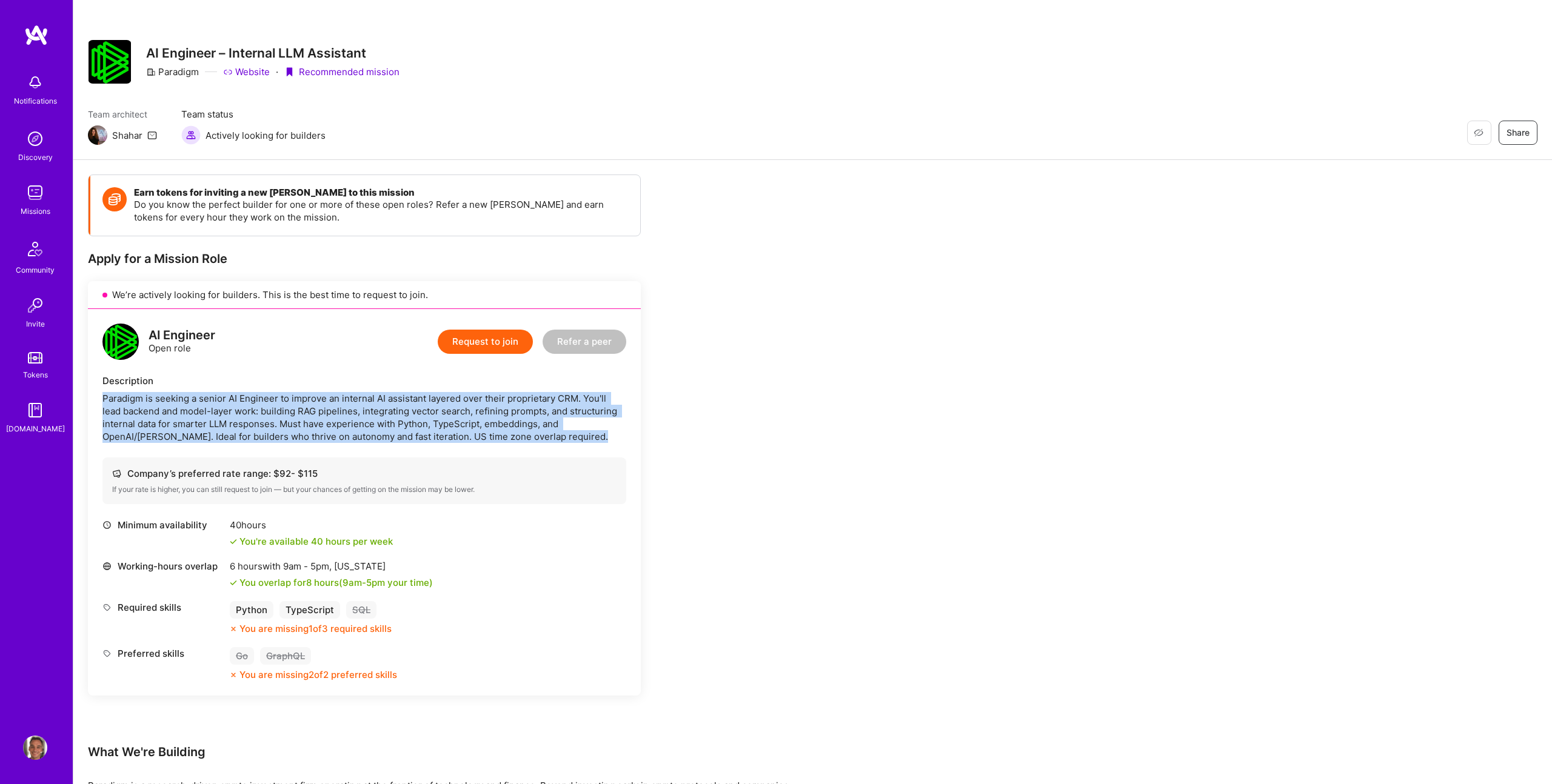
click at [386, 430] on div "Paradigm is seeking a senior AI Engineer to improve an internal AI assistant la…" at bounding box center [364, 417] width 524 height 51
click at [415, 434] on div "Paradigm is seeking a senior AI Engineer to improve an internal AI assistant la…" at bounding box center [364, 417] width 524 height 51
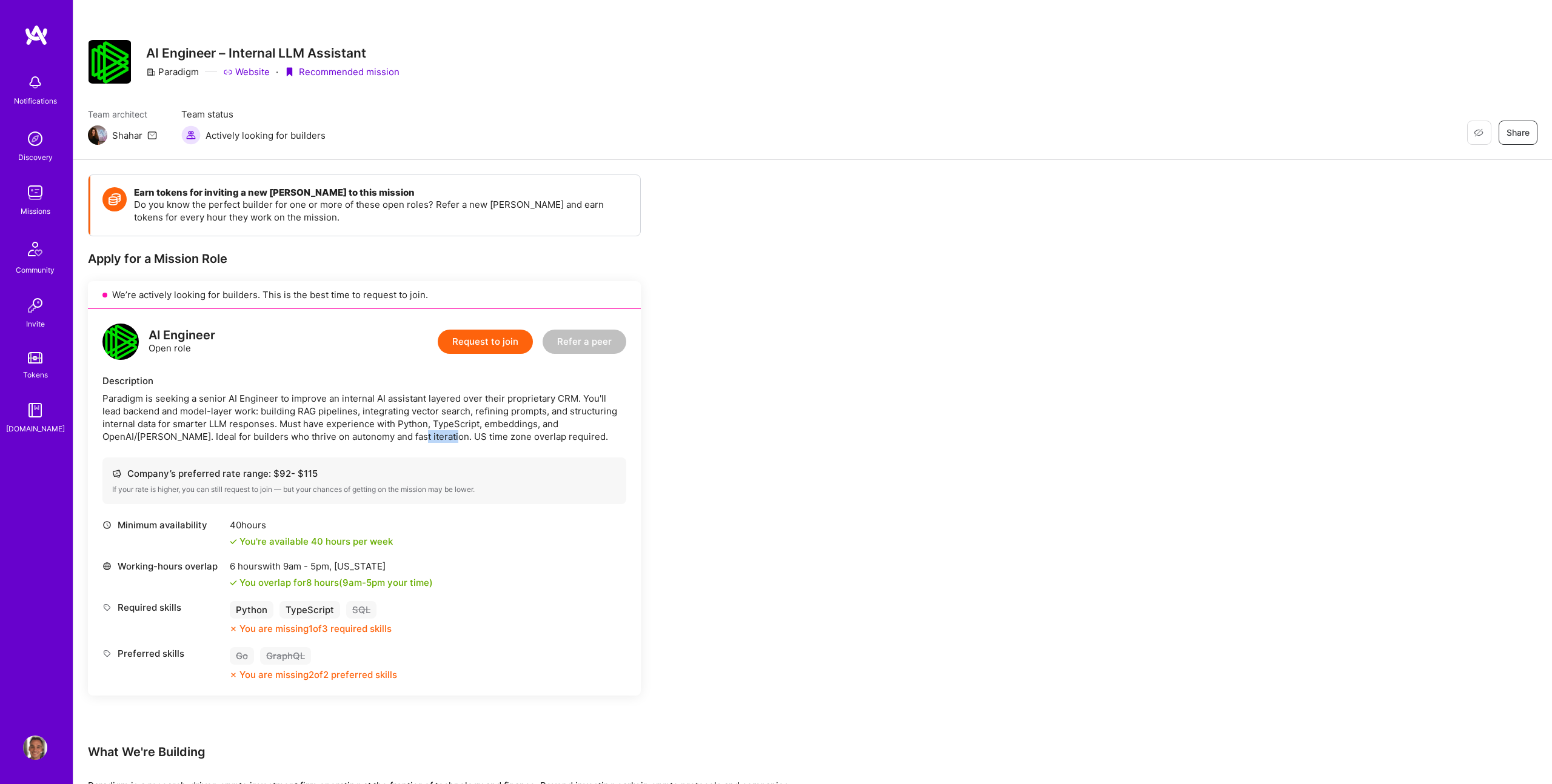
click at [415, 434] on div "Paradigm is seeking a senior AI Engineer to improve an internal AI assistant la…" at bounding box center [364, 417] width 524 height 51
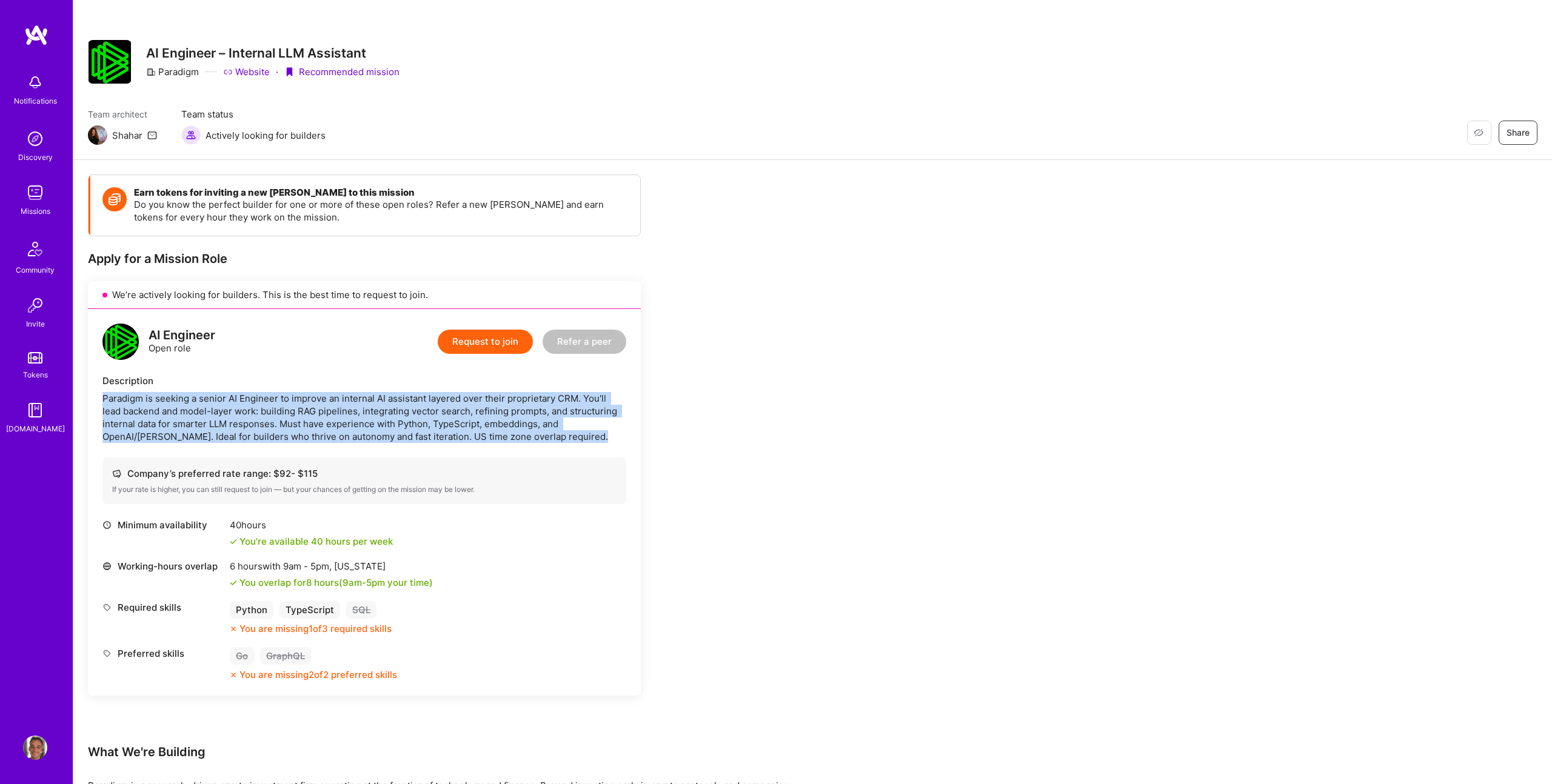
click at [415, 434] on div "Paradigm is seeking a senior AI Engineer to improve an internal AI assistant la…" at bounding box center [364, 417] width 524 height 51
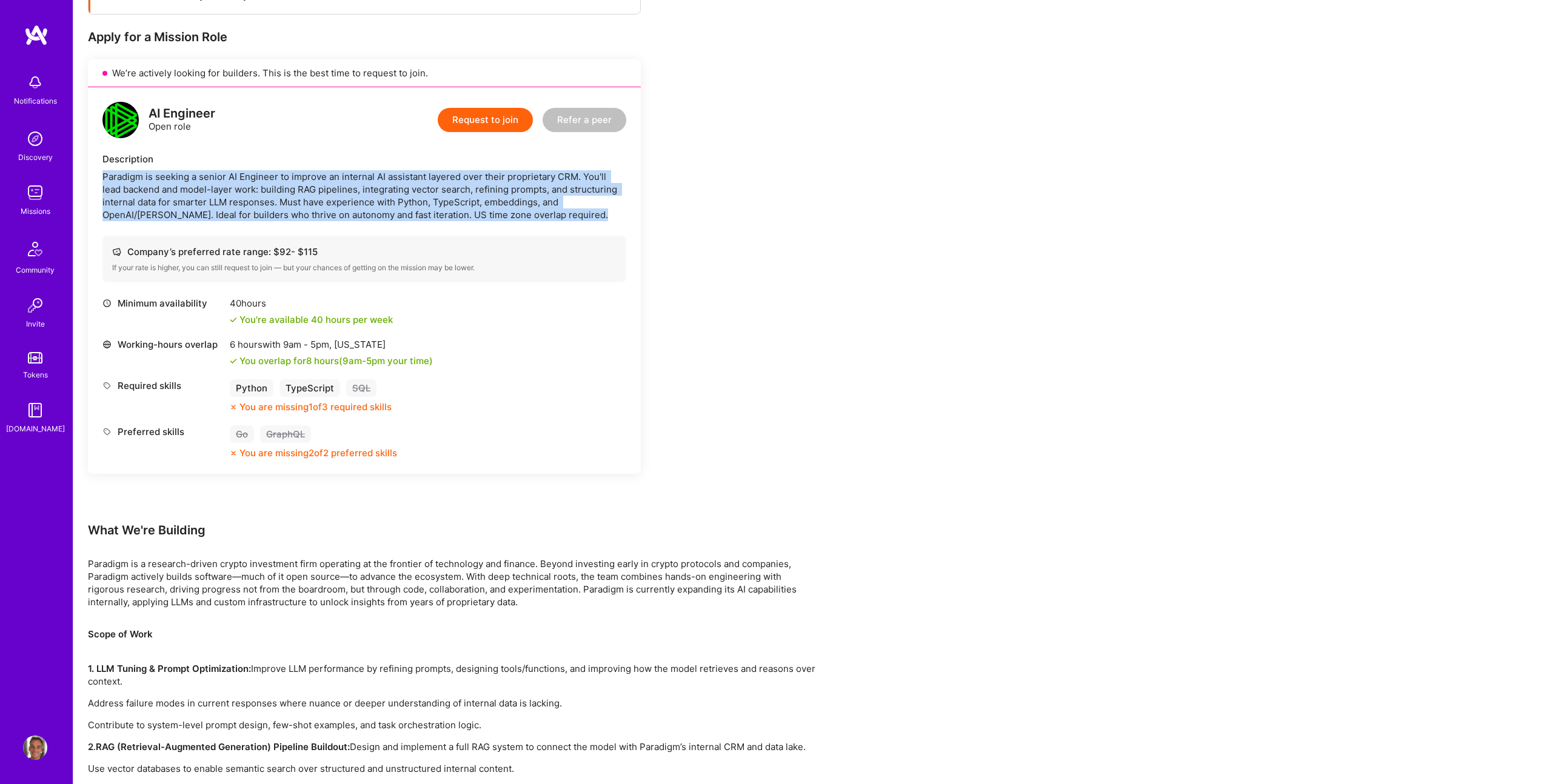
scroll to position [230, 0]
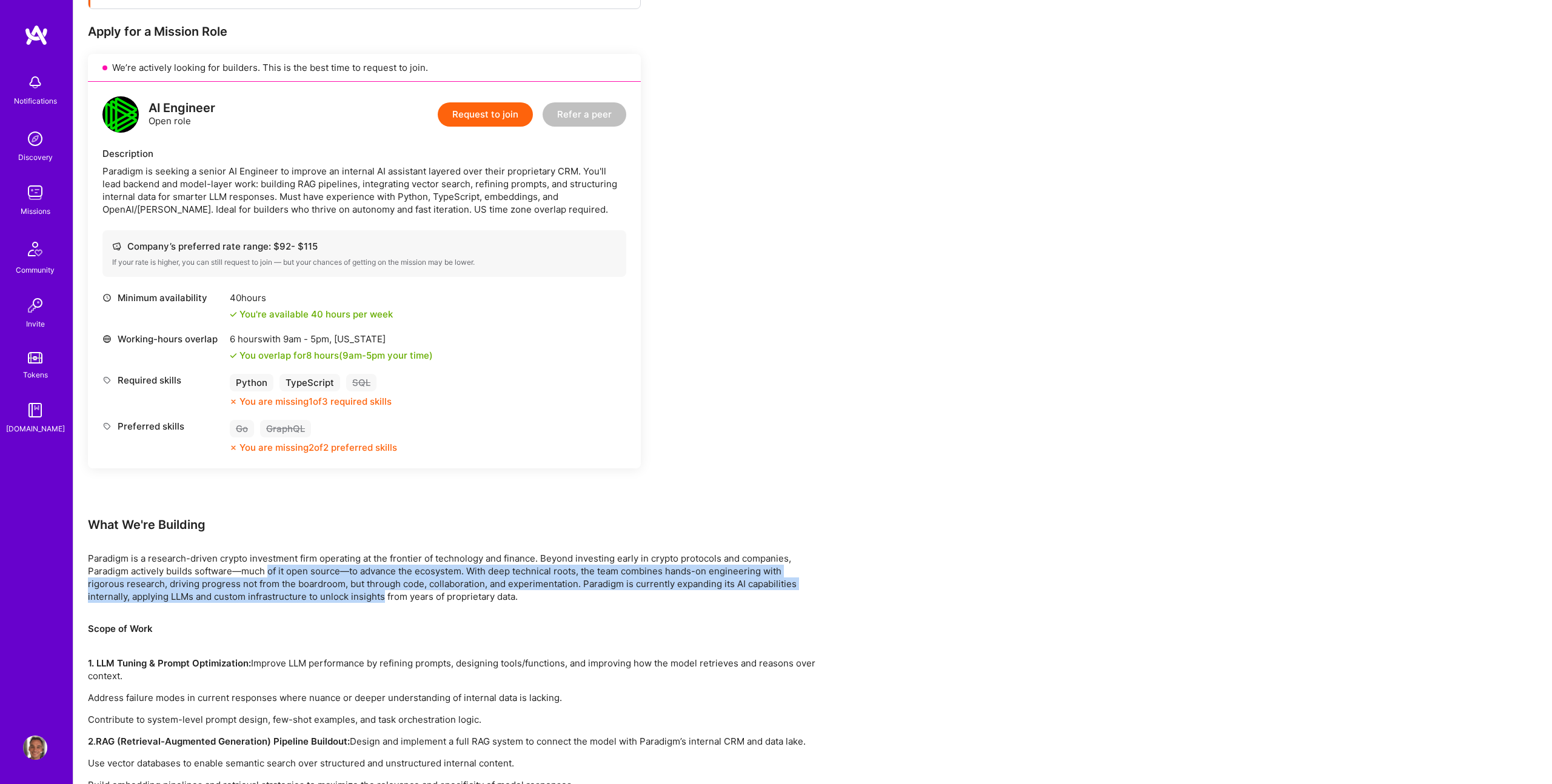
drag, startPoint x: 298, startPoint y: 578, endPoint x: 386, endPoint y: 598, distance: 90.2
click at [385, 599] on p "Paradigm is a research-driven crypto investment firm operating at the frontier …" at bounding box center [451, 577] width 727 height 51
click at [386, 598] on p "Paradigm is a research-driven crypto investment firm operating at the frontier …" at bounding box center [451, 577] width 727 height 51
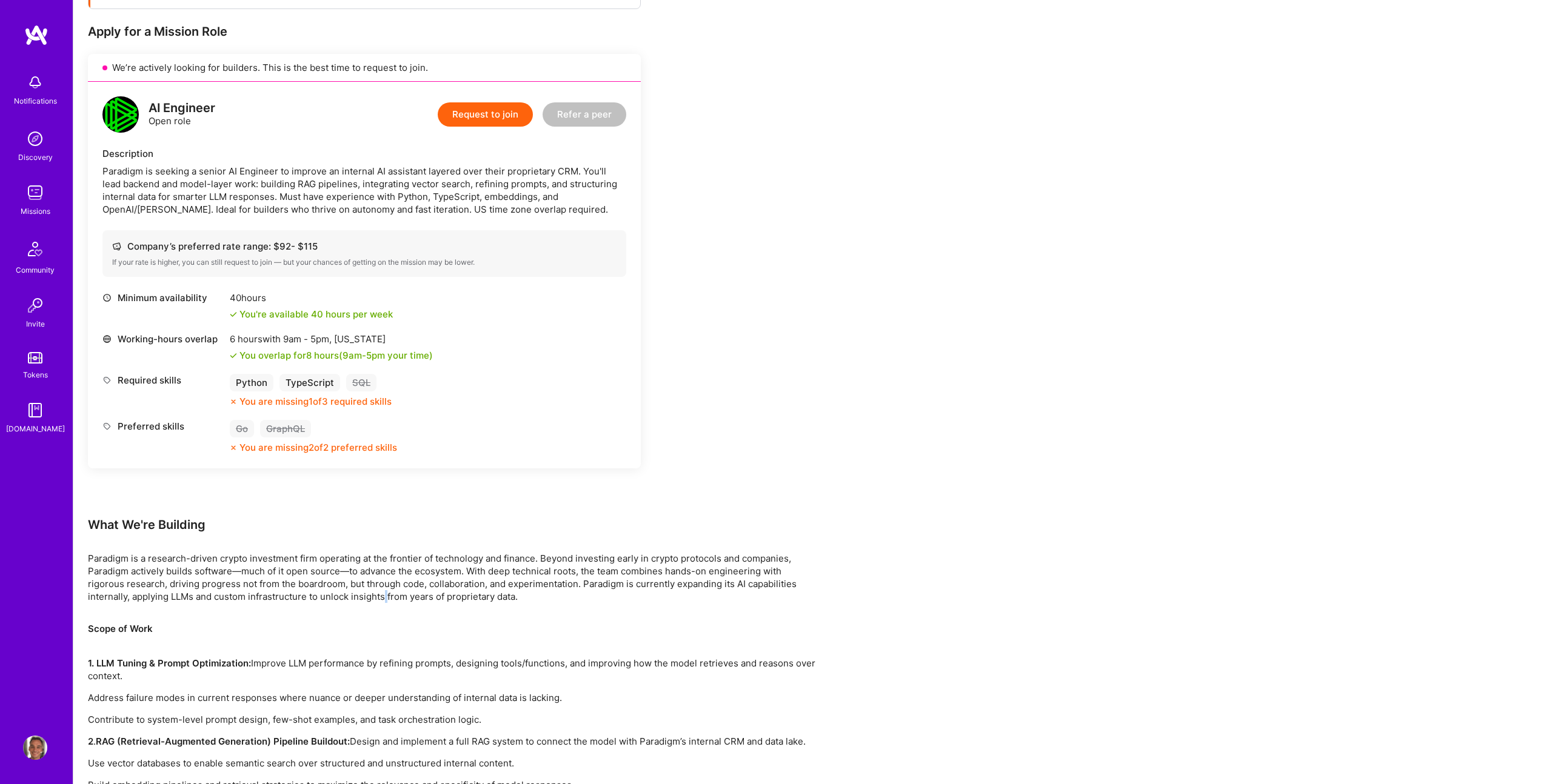
click at [386, 598] on p "Paradigm is a research-driven crypto investment firm operating at the frontier …" at bounding box center [451, 577] width 727 height 51
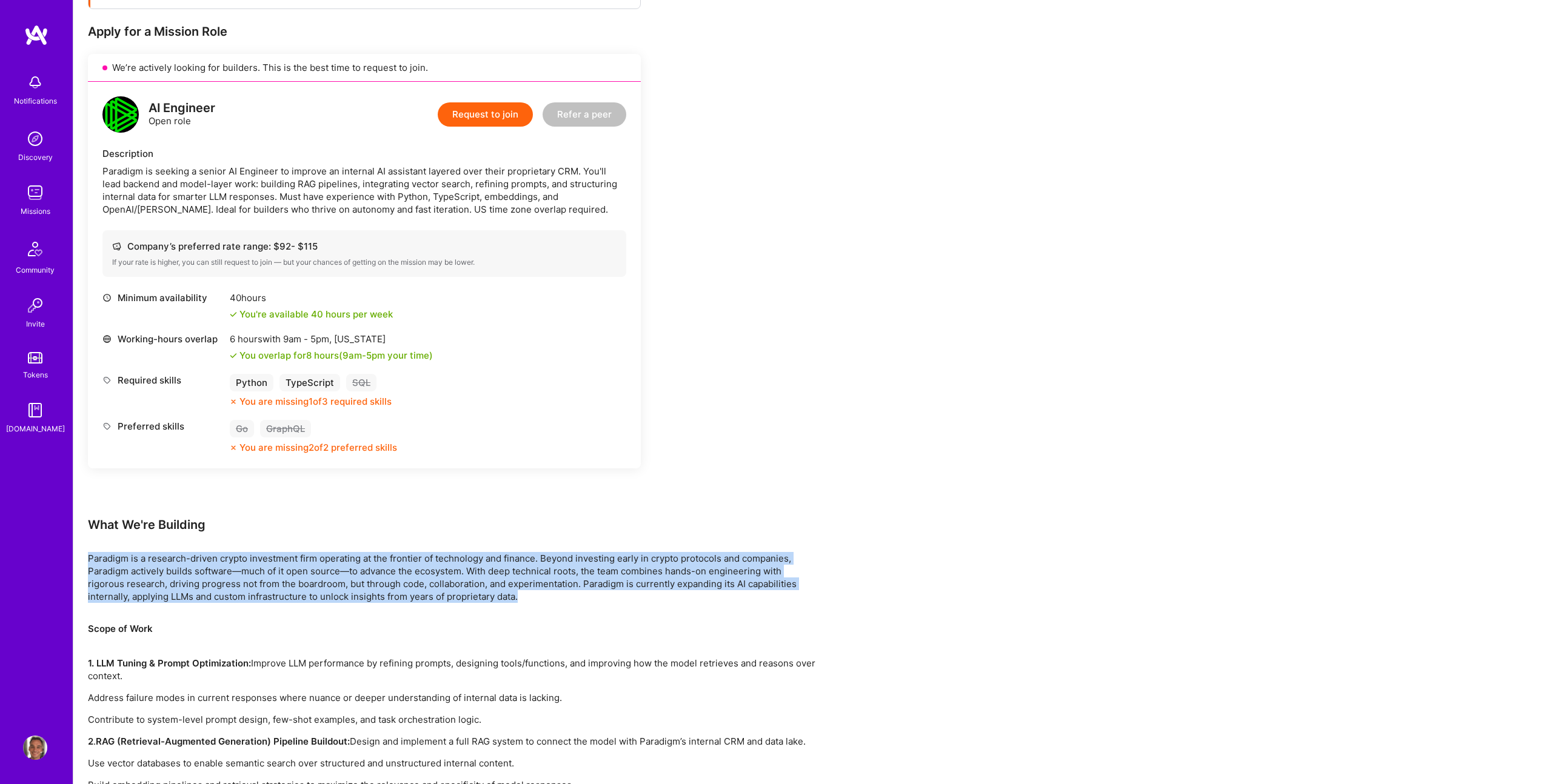
click at [386, 598] on p "Paradigm is a research-driven crypto investment firm operating at the frontier …" at bounding box center [451, 577] width 727 height 51
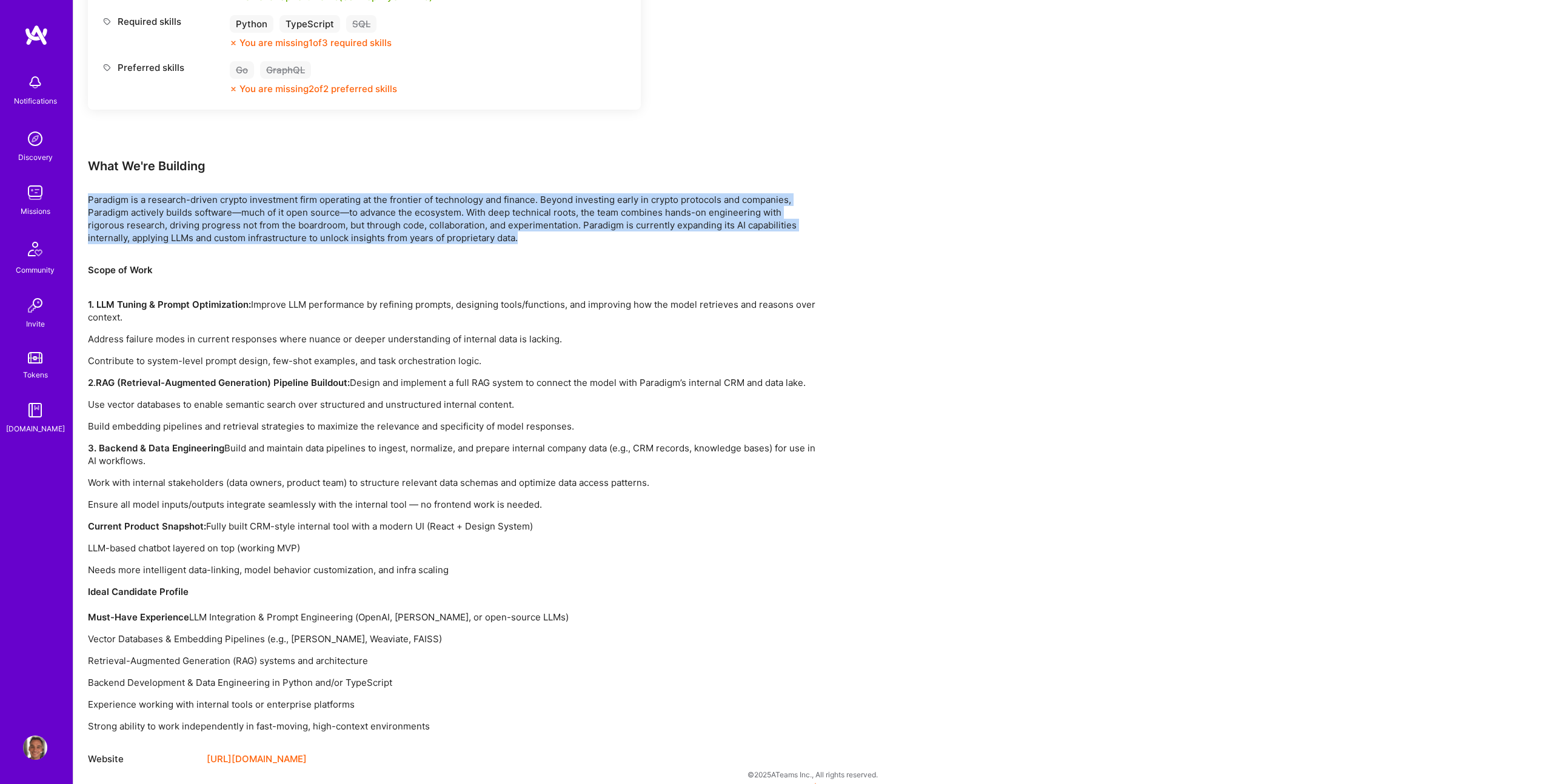
scroll to position [599, 0]
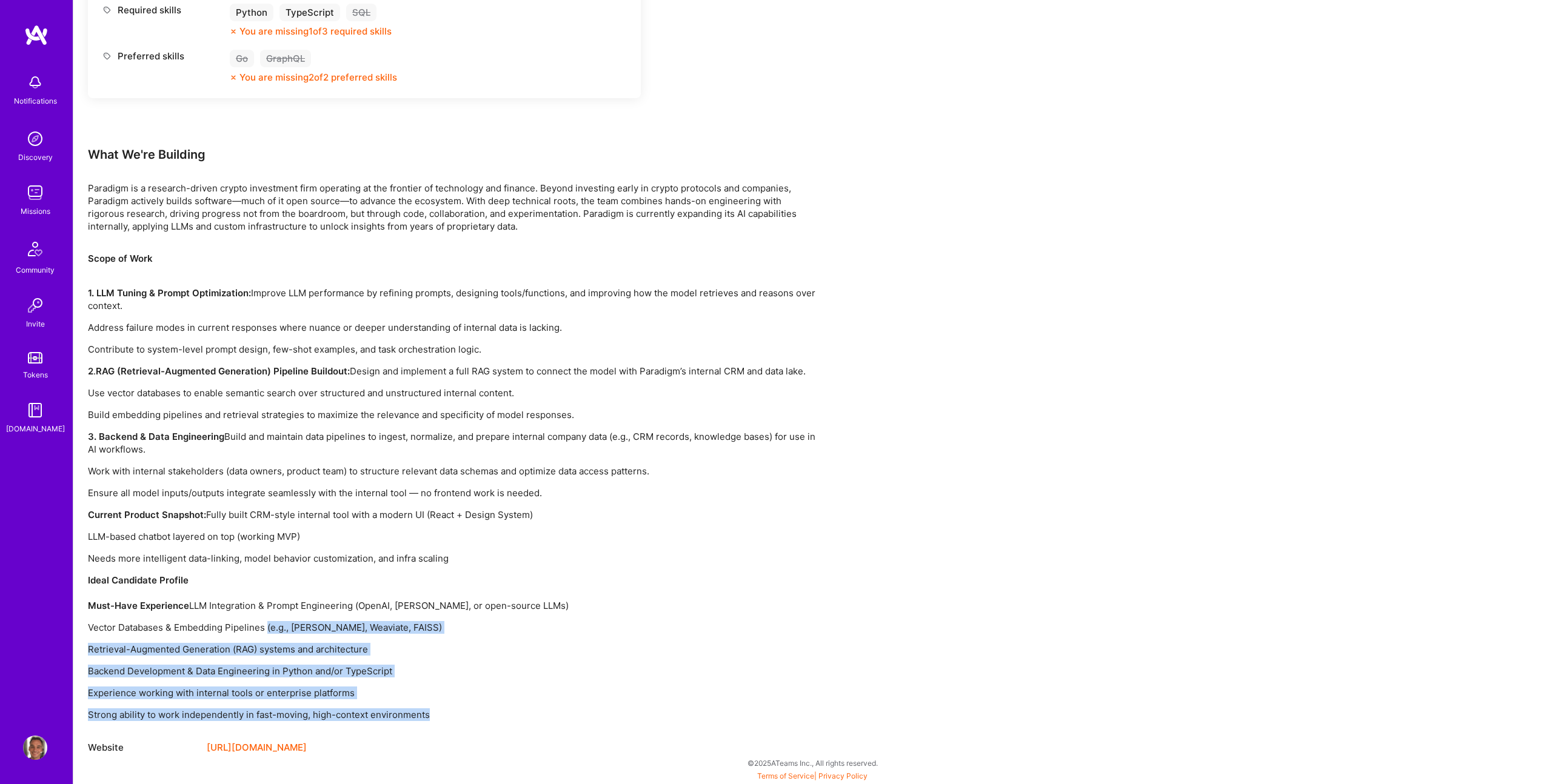
drag, startPoint x: 428, startPoint y: 704, endPoint x: 266, endPoint y: 625, distance: 180.2
click at [266, 624] on div "Scope of Work 1. LLM Tuning & Prompt Optimization: Improve LLM performance by r…" at bounding box center [451, 487] width 727 height 469
click at [266, 625] on p "Vector Databases & Embedding Pipelines (e.g., Pinecone, Weaviate, FAISS)" at bounding box center [451, 627] width 727 height 13
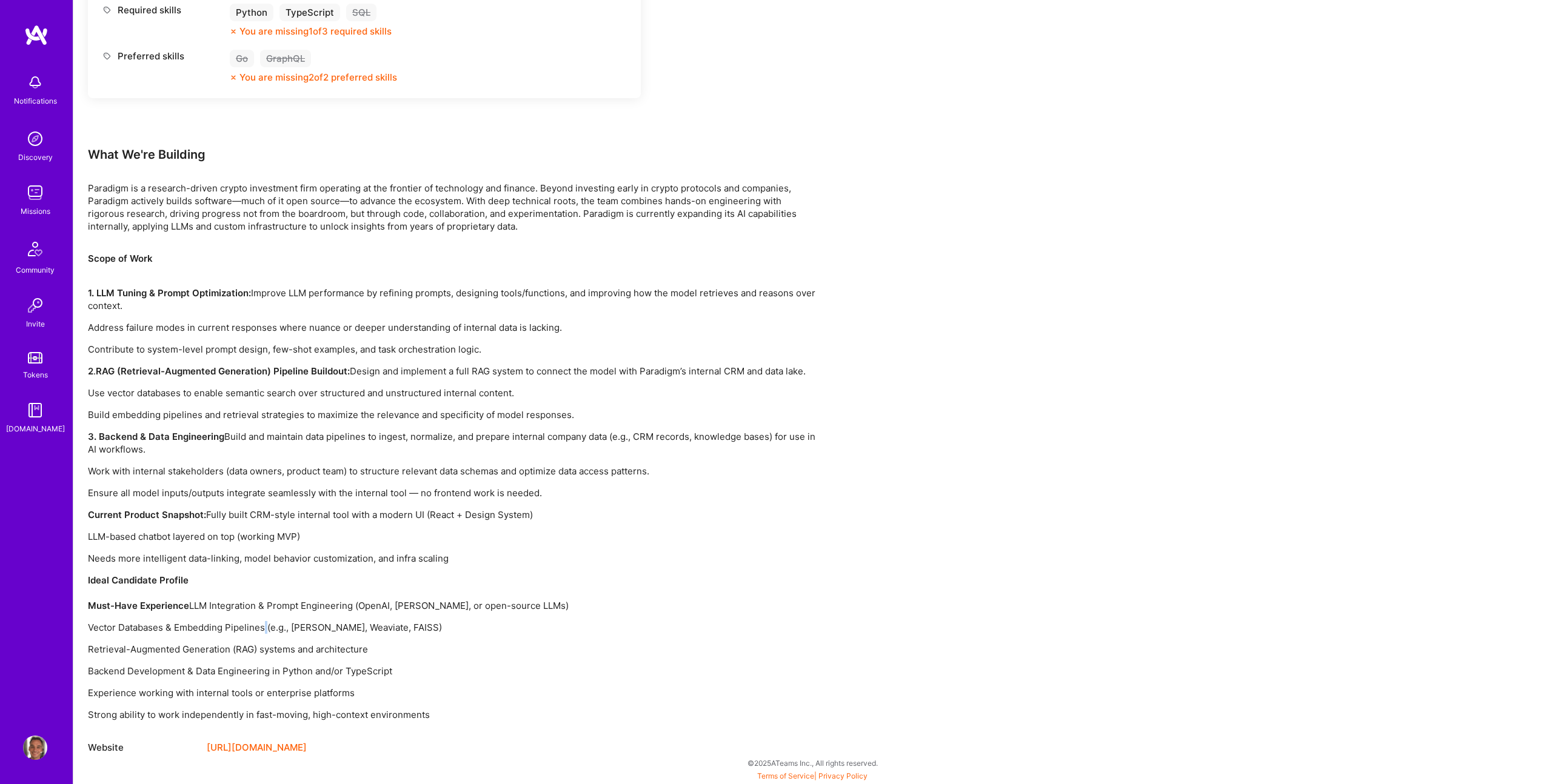
click at [266, 625] on p "Vector Databases & Embedding Pipelines (e.g., Pinecone, Weaviate, FAISS)" at bounding box center [451, 627] width 727 height 13
click at [253, 650] on p "Retrieval-Augmented Generation (RAG) systems and architecture" at bounding box center [451, 649] width 727 height 13
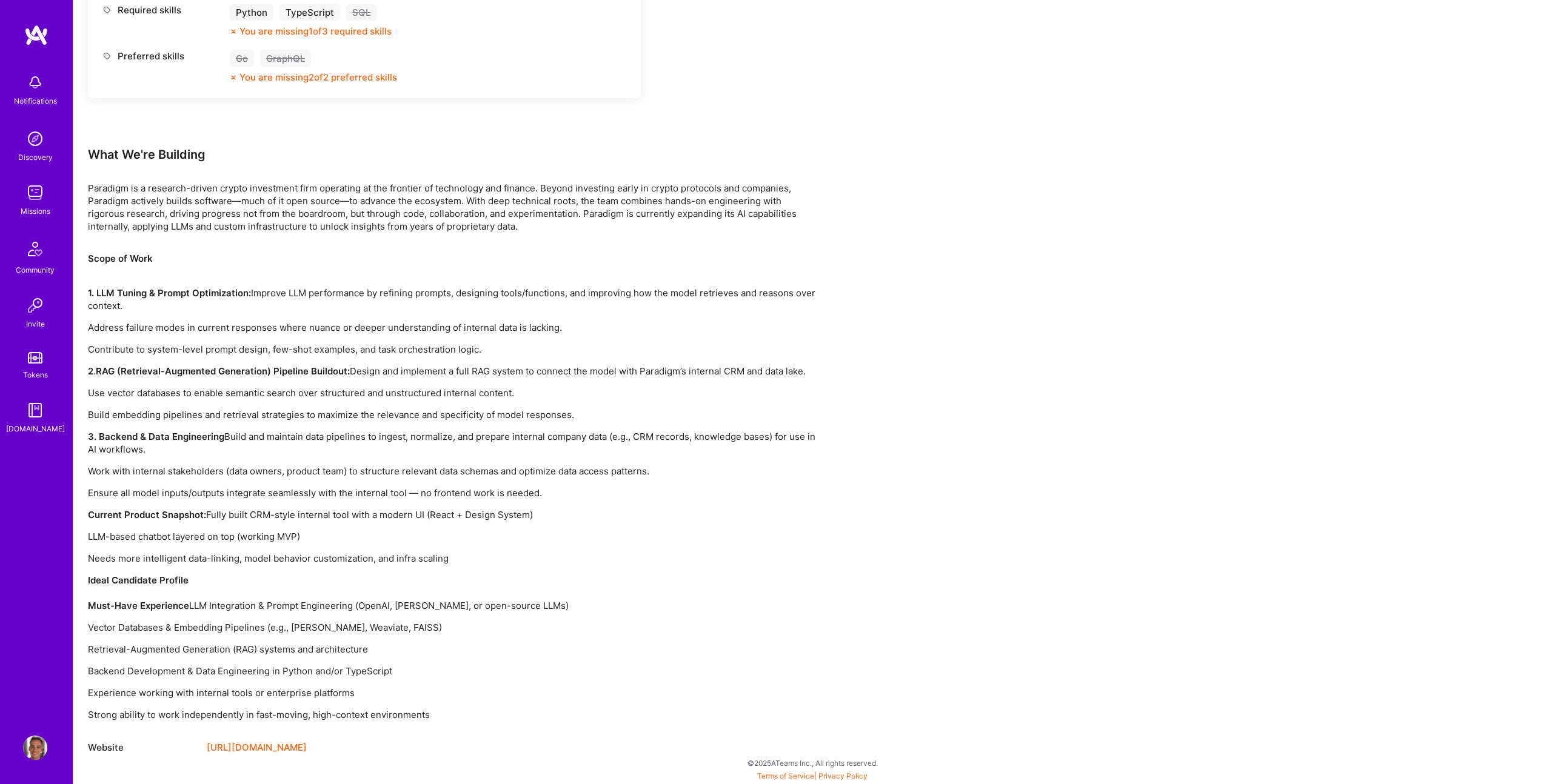
click at [266, 678] on div "Scope of Work 1. LLM Tuning & Prompt Optimization: Improve LLM performance by r…" at bounding box center [451, 487] width 727 height 469
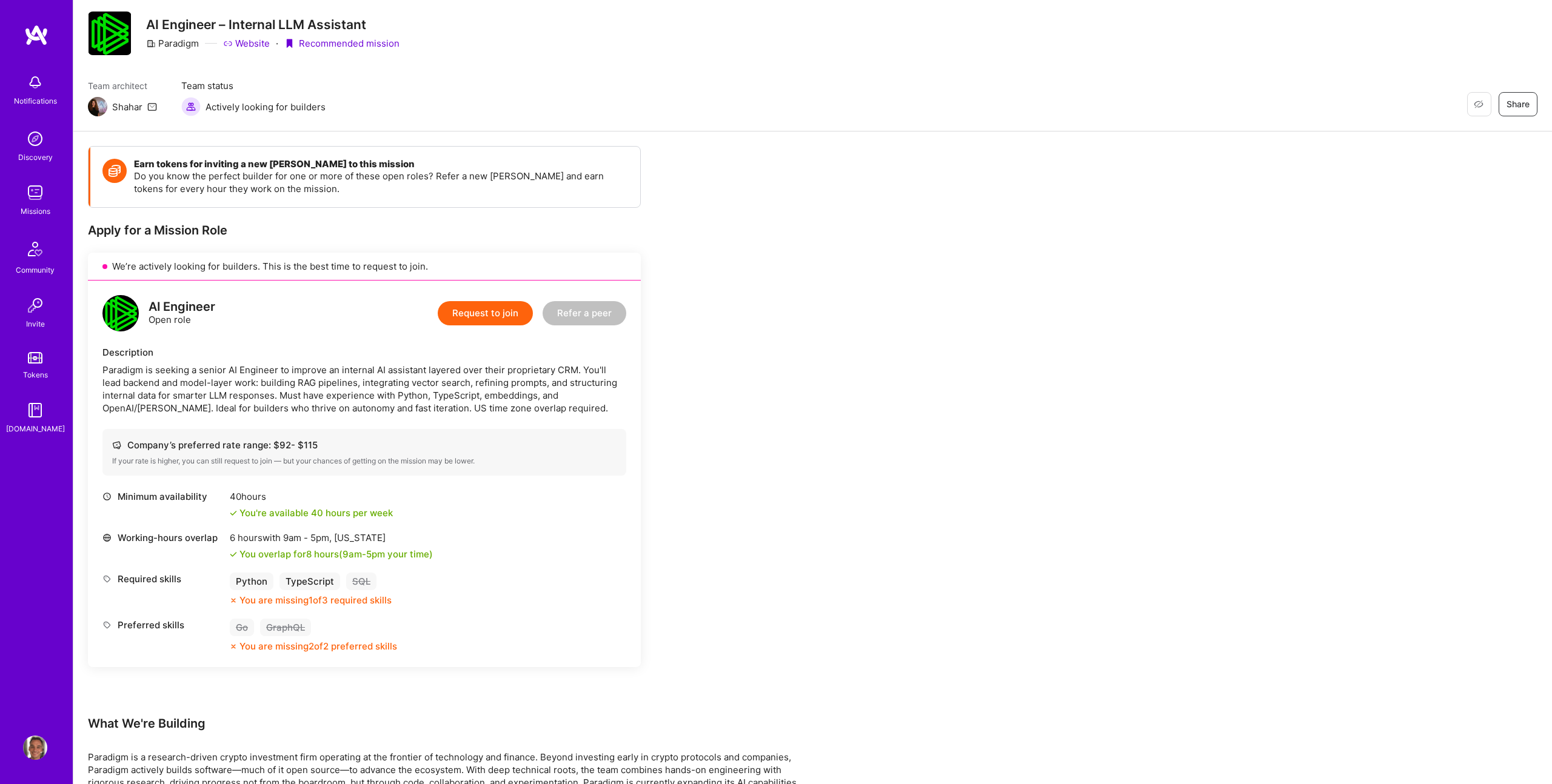
scroll to position [0, 0]
